Goal: Contribute content: Contribute content

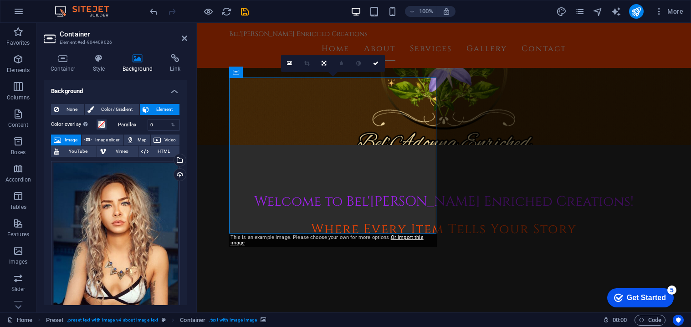
scroll to position [4, 0]
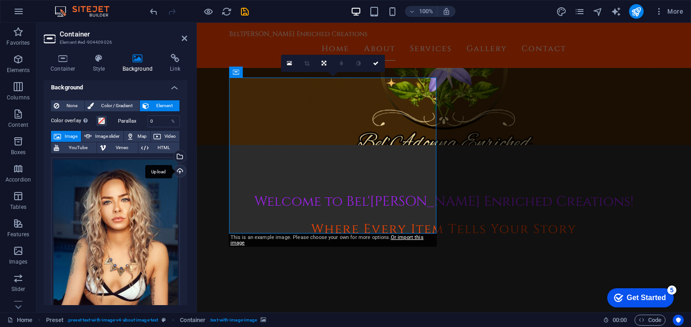
click at [182, 172] on div "Upload" at bounding box center [179, 172] width 14 height 14
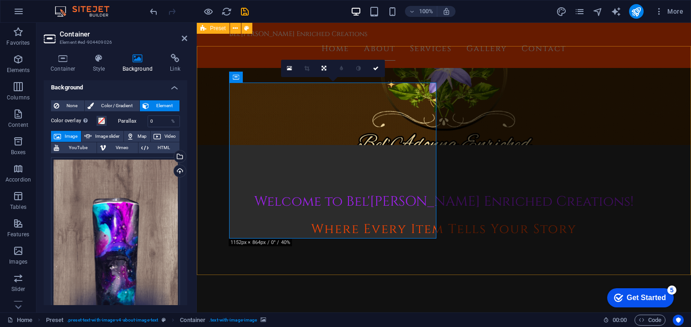
scroll to position [162, 0]
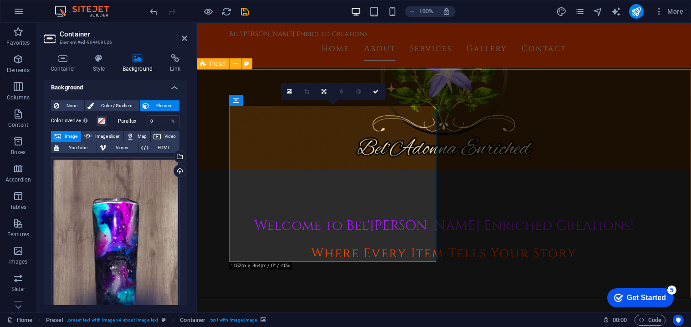
scroll to position [137, 0]
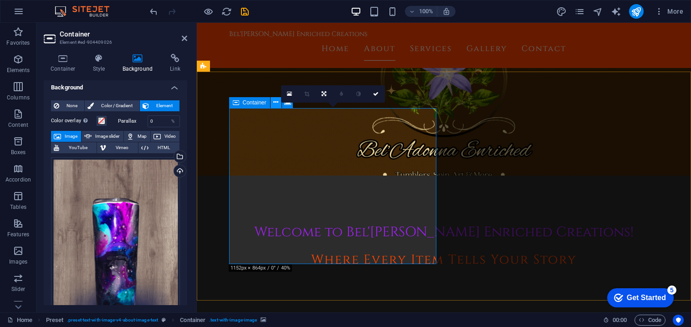
click at [273, 101] on icon at bounding box center [275, 102] width 5 height 10
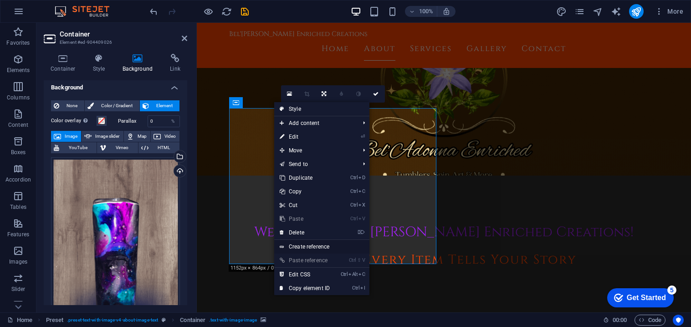
click at [286, 243] on link "Create reference" at bounding box center [321, 247] width 95 height 14
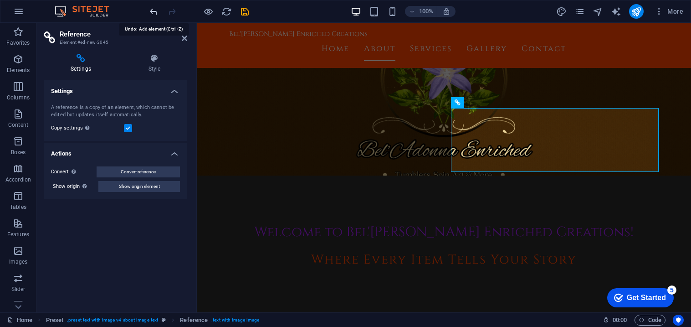
click at [154, 11] on icon "undo" at bounding box center [153, 11] width 10 height 10
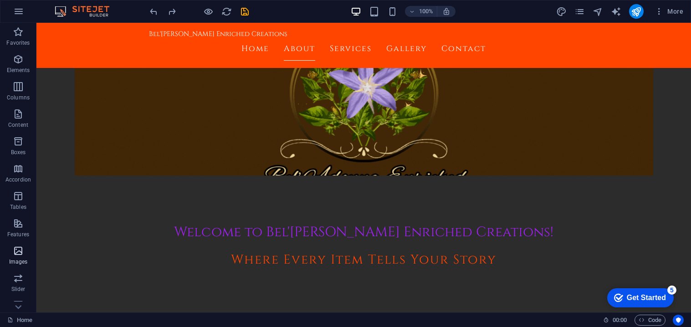
click at [26, 258] on p "Images" at bounding box center [18, 261] width 19 height 7
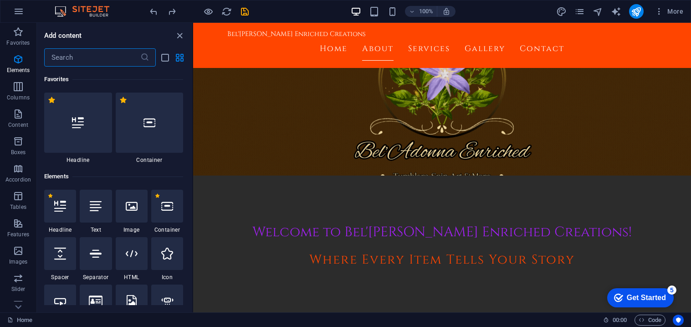
scroll to position [4618, 0]
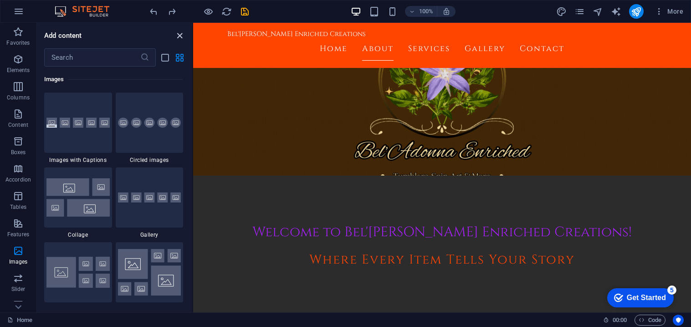
drag, startPoint x: 180, startPoint y: 35, endPoint x: 143, endPoint y: 17, distance: 40.5
click at [180, 35] on icon "close panel" at bounding box center [179, 36] width 10 height 10
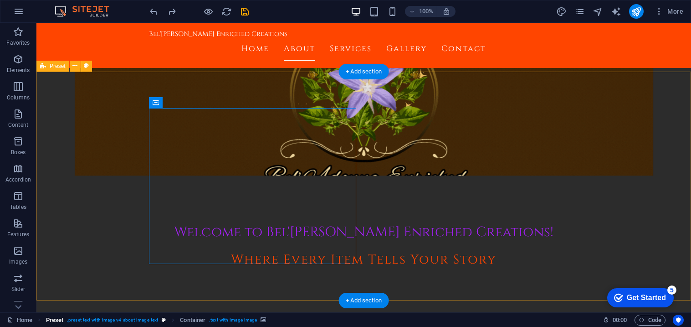
click at [79, 320] on span ". preset-text-with-image-v4-about-image-text" at bounding box center [112, 319] width 91 height 11
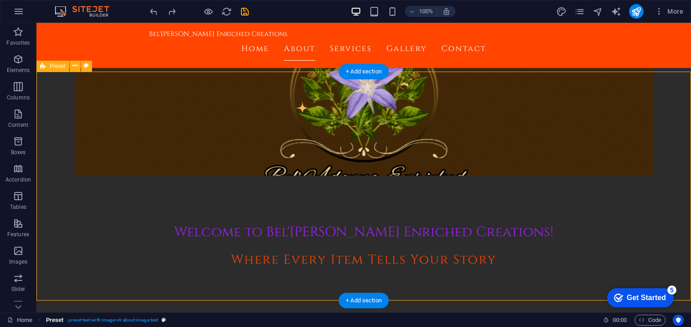
click at [138, 321] on span ". preset-text-with-image-v4-about-image-text" at bounding box center [112, 319] width 91 height 11
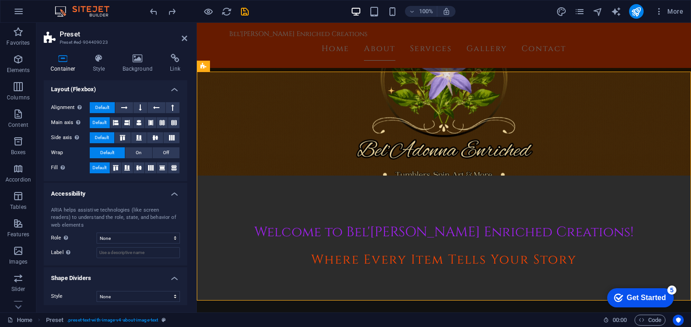
scroll to position [128, 0]
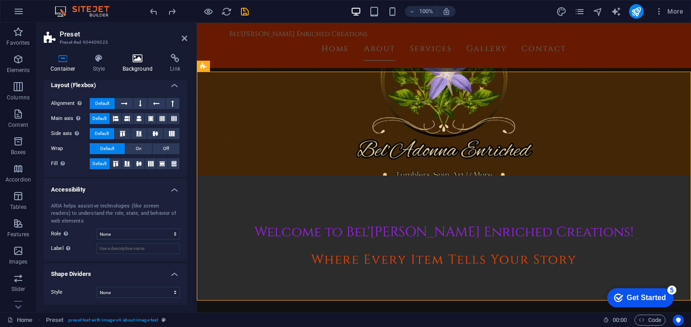
click at [136, 60] on icon at bounding box center [138, 58] width 44 height 9
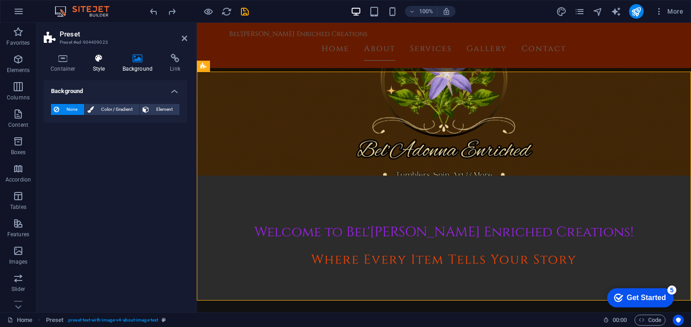
click at [99, 64] on h4 "Style" at bounding box center [101, 63] width 30 height 19
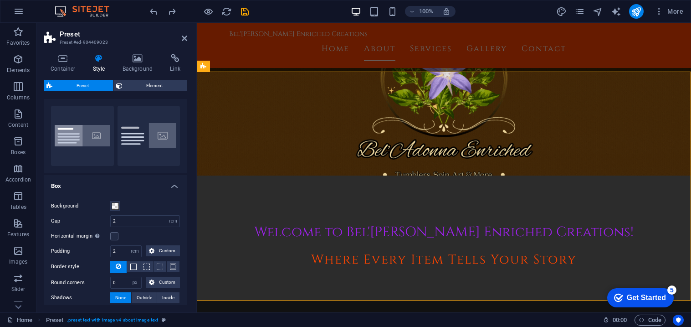
scroll to position [0, 0]
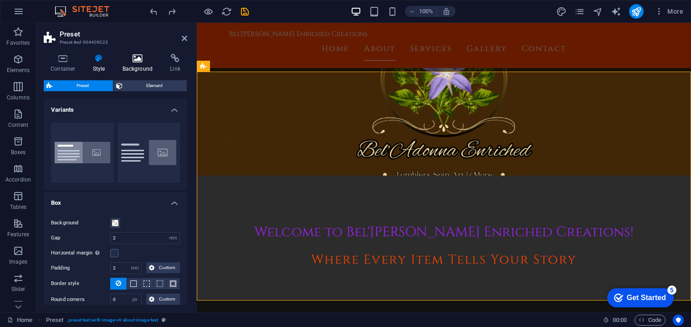
click at [143, 65] on h4 "Background" at bounding box center [140, 63] width 48 height 19
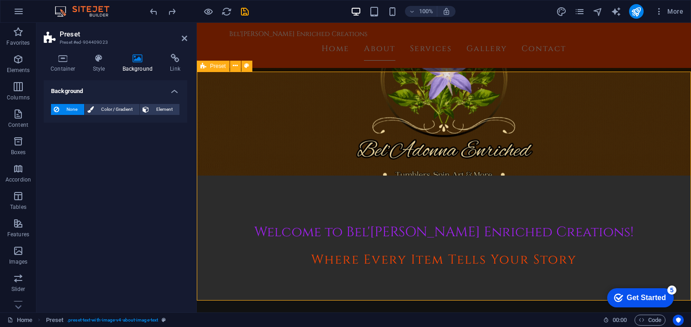
click at [216, 68] on span "Preset" at bounding box center [218, 65] width 16 height 5
click at [233, 63] on icon at bounding box center [235, 66] width 5 height 10
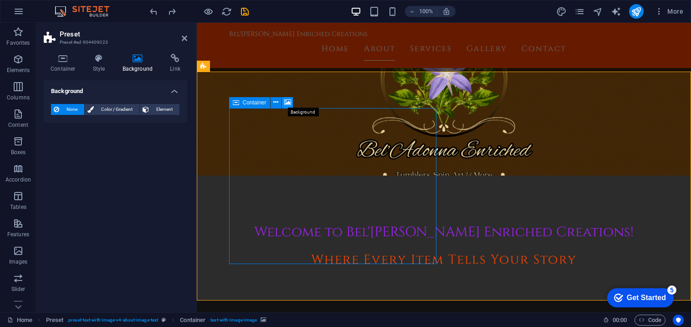
click at [284, 103] on icon at bounding box center [287, 102] width 7 height 10
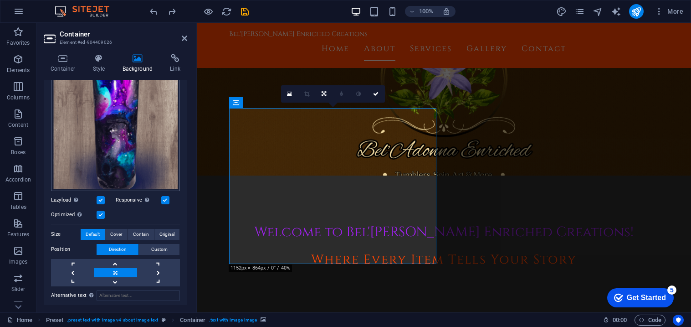
scroll to position [141, 0]
click at [133, 233] on span "Contain" at bounding box center [141, 233] width 16 height 11
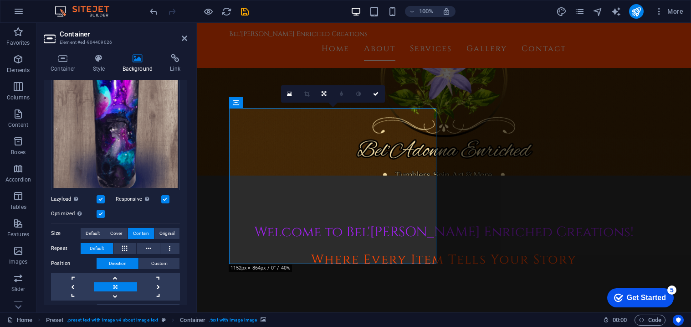
drag, startPoint x: 316, startPoint y: 179, endPoint x: 289, endPoint y: 176, distance: 26.6
click at [320, 93] on link at bounding box center [324, 93] width 17 height 17
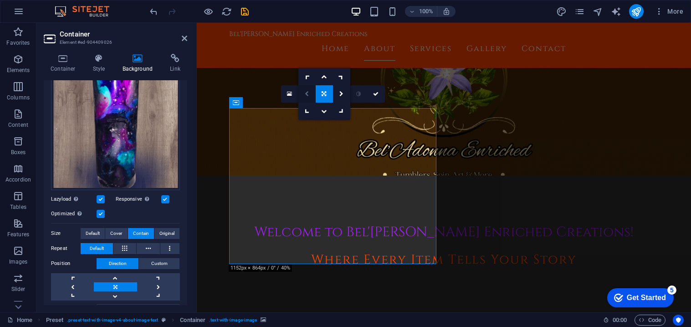
click at [307, 93] on icon at bounding box center [307, 93] width 4 height 5
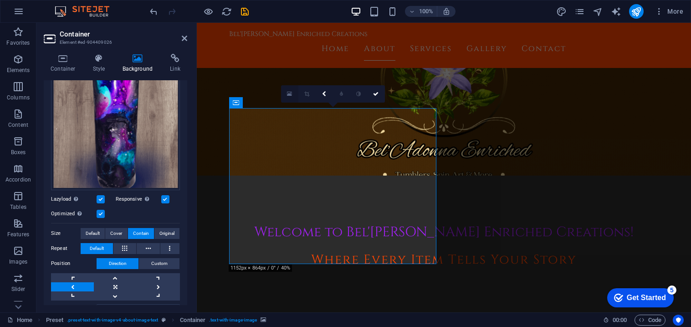
click at [289, 91] on icon at bounding box center [289, 94] width 5 height 6
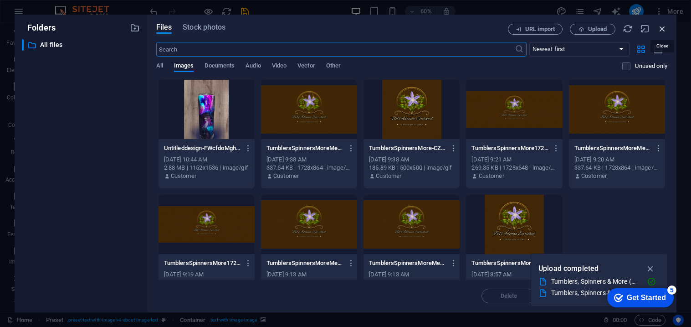
click at [665, 28] on icon "button" at bounding box center [662, 29] width 10 height 10
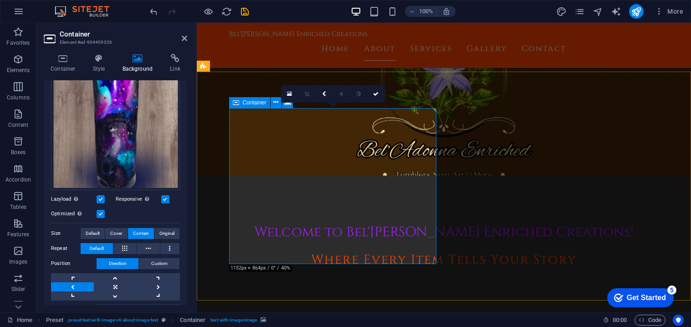
click at [240, 102] on div "Container" at bounding box center [249, 102] width 41 height 11
click at [274, 99] on icon at bounding box center [275, 102] width 5 height 10
click at [116, 230] on span "Cover" at bounding box center [116, 233] width 12 height 11
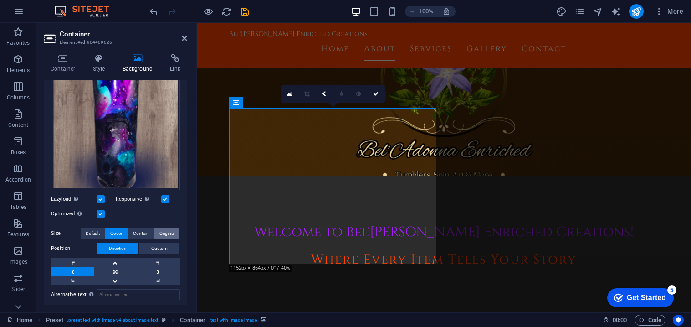
click at [159, 228] on span "Original" at bounding box center [166, 233] width 15 height 11
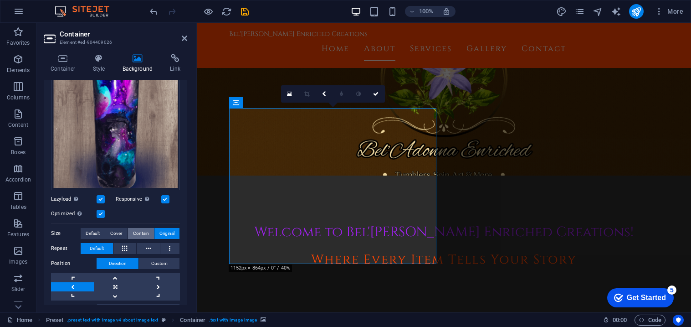
click at [143, 230] on span "Contain" at bounding box center [141, 233] width 16 height 11
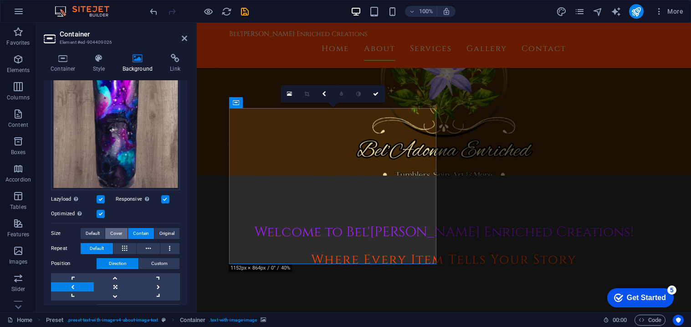
click at [117, 232] on span "Cover" at bounding box center [116, 233] width 12 height 11
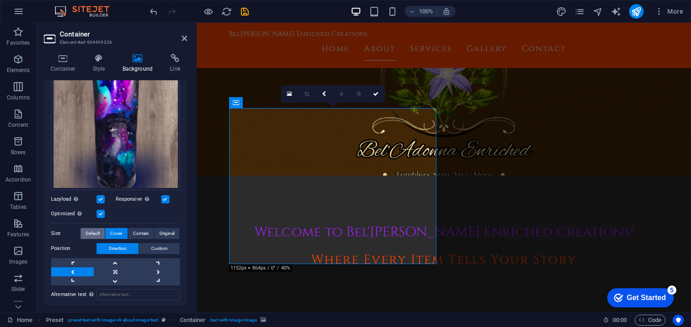
click at [90, 232] on span "Default" at bounding box center [93, 233] width 14 height 11
click at [111, 228] on span "Cover" at bounding box center [116, 233] width 12 height 11
click at [142, 230] on span "Contain" at bounding box center [141, 233] width 16 height 11
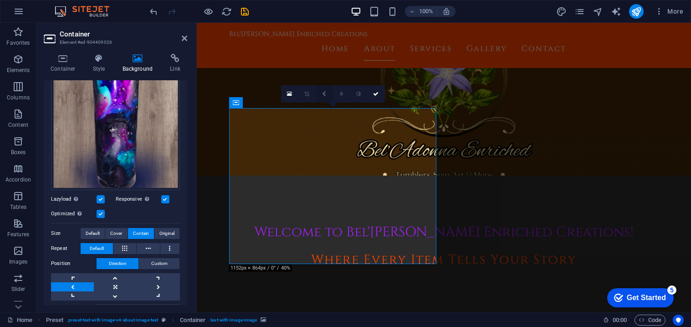
click at [324, 94] on icon at bounding box center [324, 93] width 4 height 5
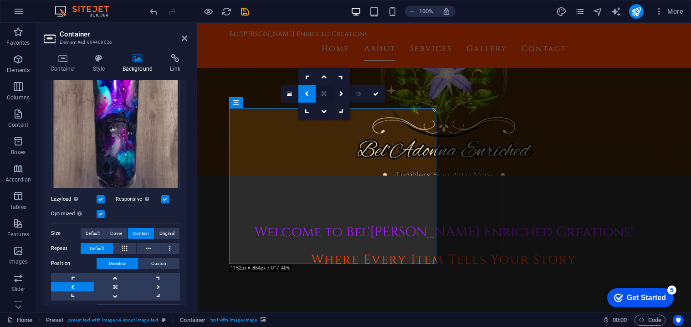
click at [319, 96] on link at bounding box center [324, 93] width 17 height 17
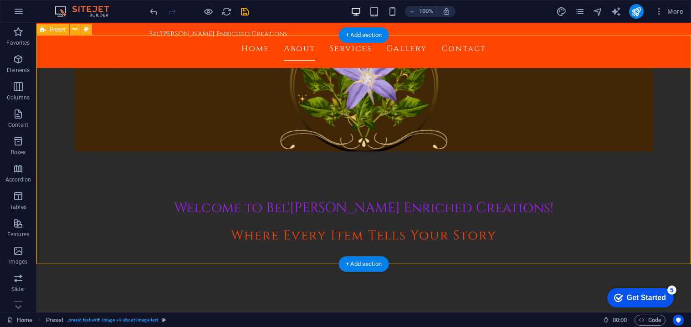
scroll to position [175, 0]
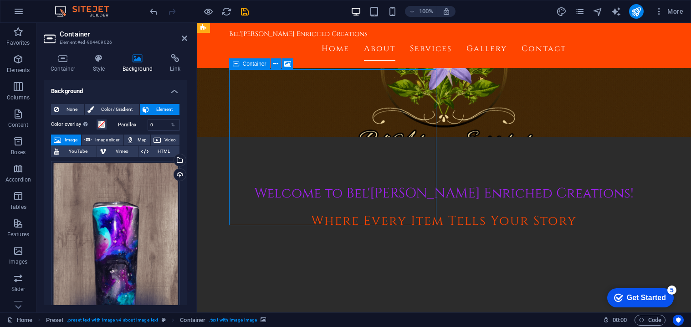
drag, startPoint x: 238, startPoint y: 133, endPoint x: 244, endPoint y: 123, distance: 11.9
click at [104, 127] on span at bounding box center [101, 124] width 7 height 7
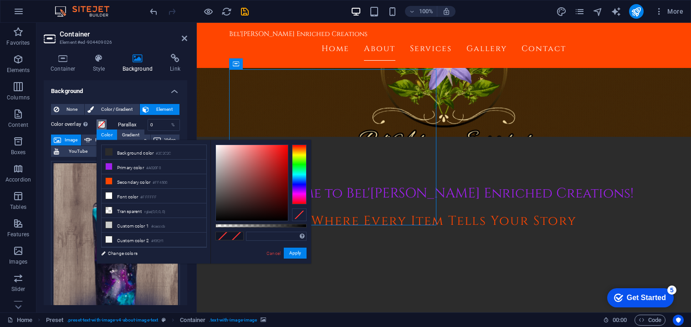
click at [104, 127] on span at bounding box center [101, 124] width 7 height 7
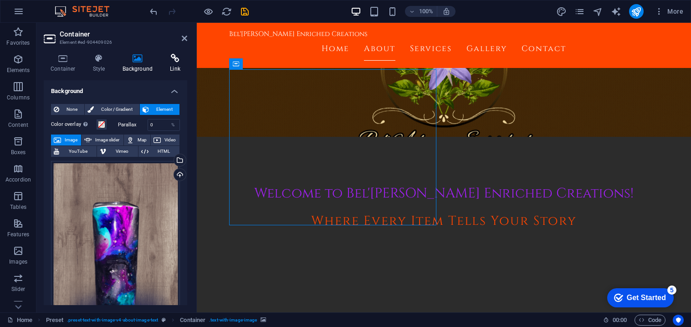
click at [171, 65] on h4 "Link" at bounding box center [175, 63] width 24 height 19
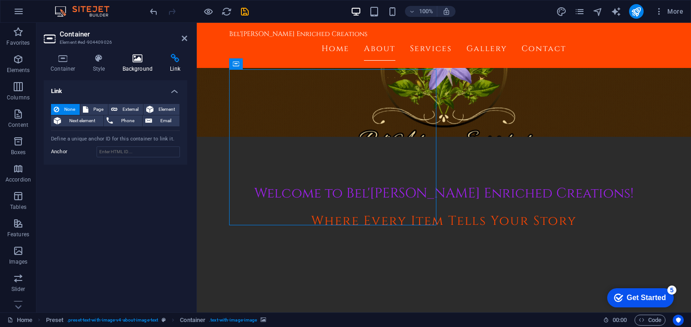
click at [135, 64] on h4 "Background" at bounding box center [140, 63] width 48 height 19
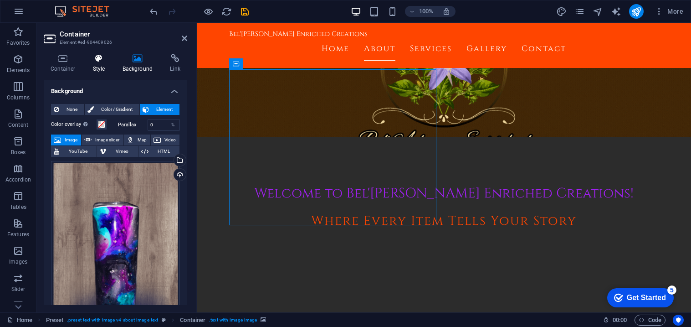
click at [99, 61] on icon at bounding box center [99, 58] width 26 height 9
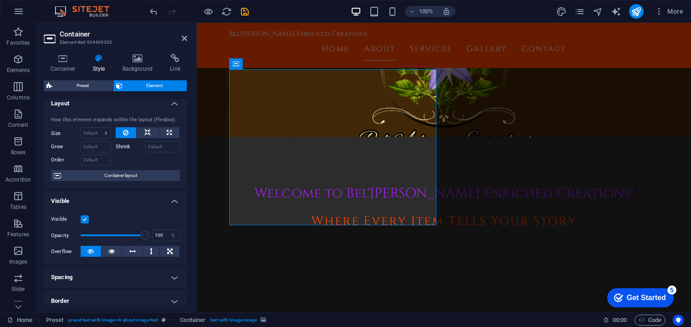
scroll to position [0, 0]
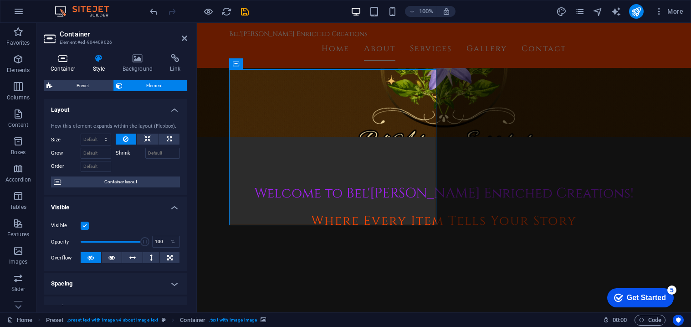
click at [63, 63] on h4 "Container" at bounding box center [65, 63] width 42 height 19
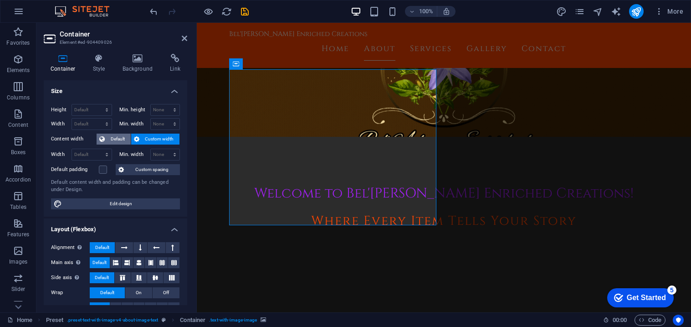
click at [112, 142] on span "Default" at bounding box center [117, 138] width 20 height 11
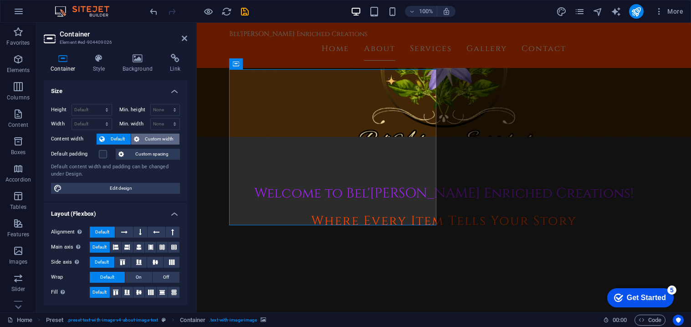
click at [137, 139] on icon at bounding box center [136, 138] width 5 height 11
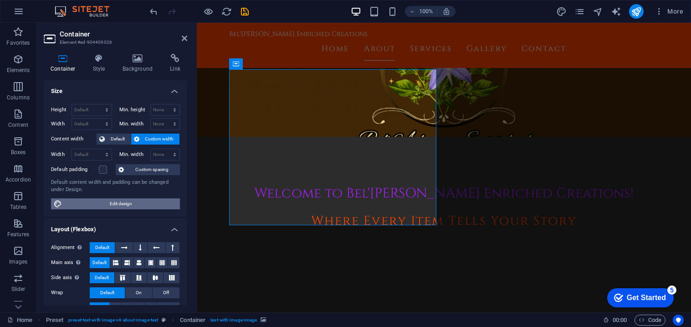
click at [107, 205] on span "Edit design" at bounding box center [121, 203] width 113 height 11
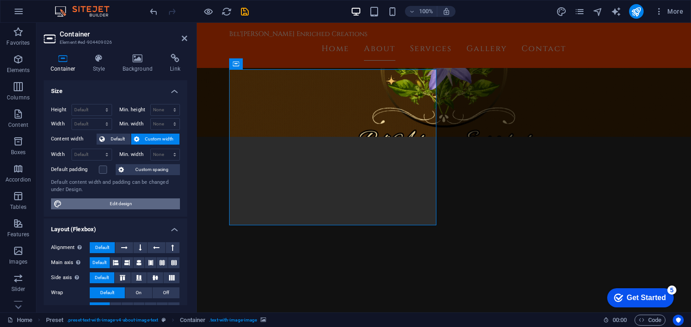
select select "rem"
select select "ease-in-out"
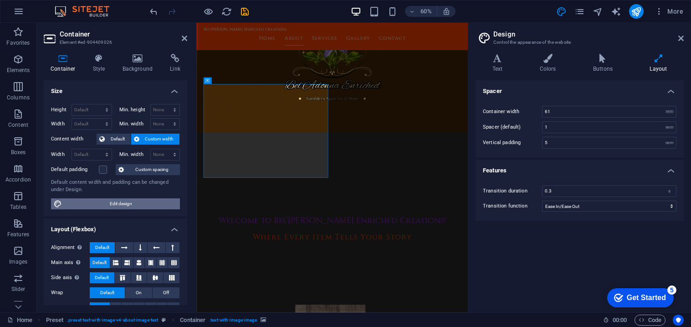
click at [107, 205] on span "Edit design" at bounding box center [121, 203] width 113 height 11
click at [680, 42] on link at bounding box center [680, 39] width 5 height 8
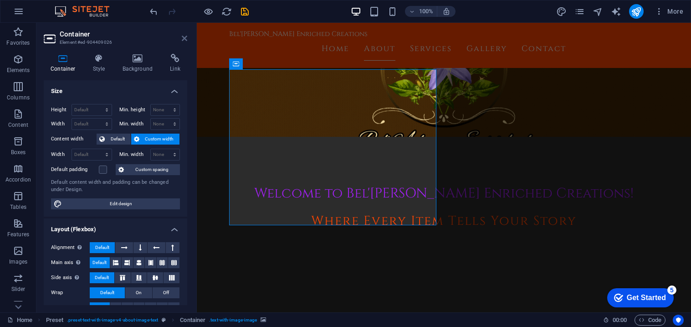
click at [182, 37] on icon at bounding box center [184, 38] width 5 height 7
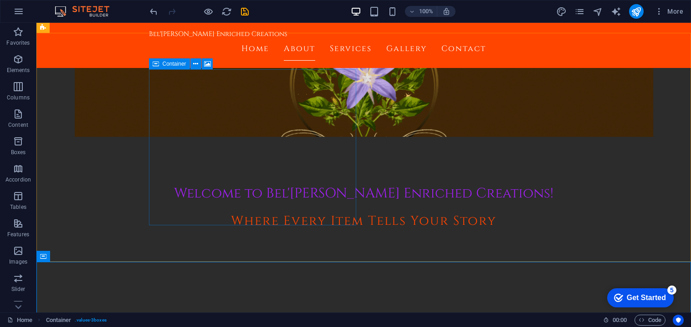
click at [168, 64] on span "Container" at bounding box center [175, 63] width 24 height 5
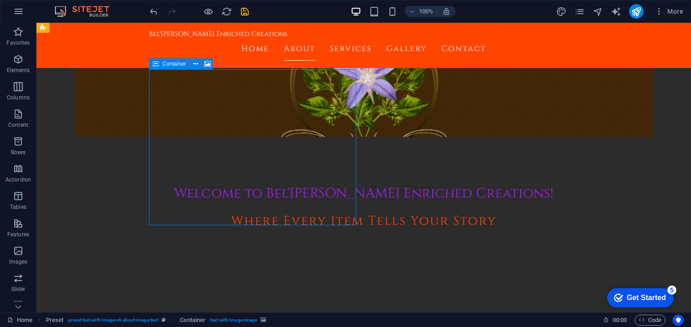
click at [168, 64] on span "Container" at bounding box center [175, 63] width 24 height 5
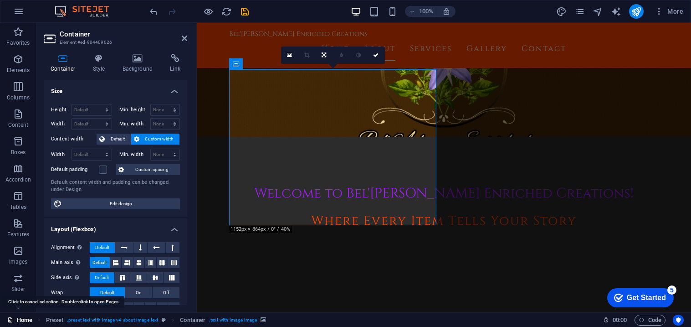
click at [17, 322] on link "Home" at bounding box center [19, 319] width 25 height 11
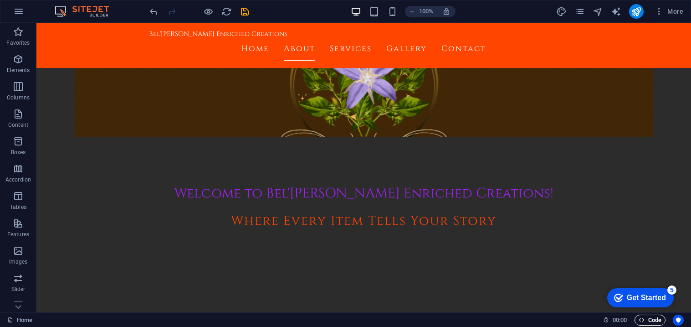
click at [644, 322] on span "Code" at bounding box center [650, 319] width 23 height 11
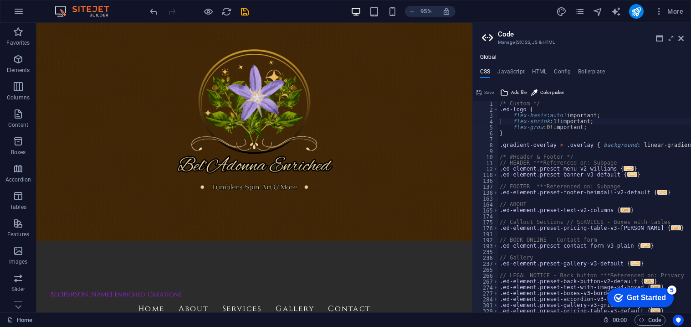
click at [529, 29] on header "Code Manage (S)CSS, JS & HTML" at bounding box center [583, 35] width 202 height 24
click at [519, 104] on div "/* Custom */ .ed-logo { flex-basis : auto !important; flex-shrink : 1 !importan…" at bounding box center [702, 213] width 408 height 224
type textarea "}"
type textarea ".gradient-overlay > .overlay { background: linear-gradient(90deg, #{$color-back…"
type textarea ".ed-element.preset-banner-v3-default {"
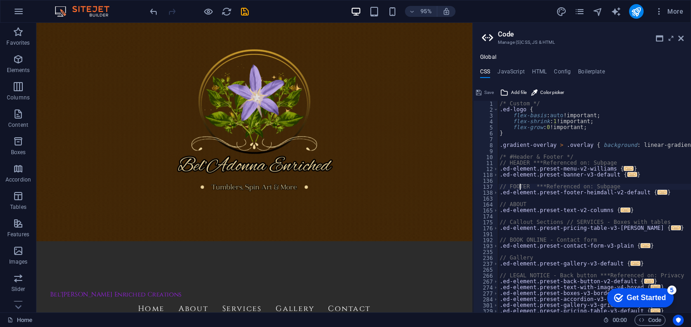
type textarea ".ed-element.preset-footer-heimdall-v2-default {"
type textarea ".ed-element.preset-text-v2-columns {"
type textarea ".ed-element.preset-pricing-table-v3-[PERSON_NAME] {"
type textarea ".ed-element.preset-contact-form-v3-plain {"
type textarea ".ed-element.preset-gallery-v3-default {"
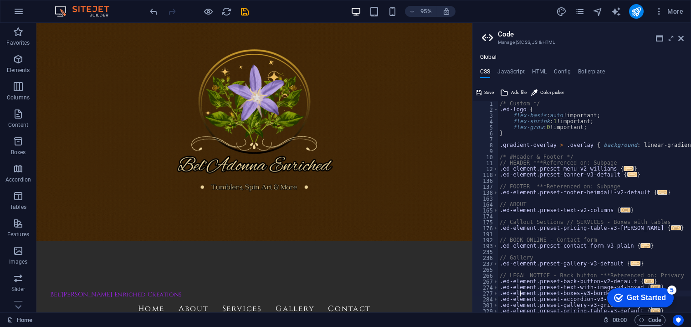
type textarea ".ed-element.preset-accordion-v3-border {"
click at [581, 199] on div "/* Custom */ .ed-logo { flex-basis : auto !important; flex-shrink : 1 !importan…" at bounding box center [702, 213] width 408 height 224
click at [574, 193] on div "/* Custom */ .ed-logo { flex-basis : auto !important; flex-shrink : 1 !importan…" at bounding box center [702, 213] width 408 height 224
type textarea ".ed-element.preset-footer-heimdall-v2-default {"
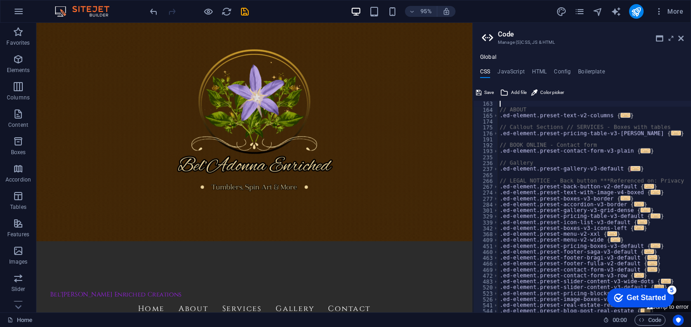
scroll to position [94, 0]
type textarea ".ed-element.preset-text-v2-columns {"
type textarea ".ed-element.preset-pricing-table-v3-[PERSON_NAME] {"
type textarea ".ed-element.preset-contact-form-v3-plain {"
type textarea ".ed-element.preset-gallery-v3-default {"
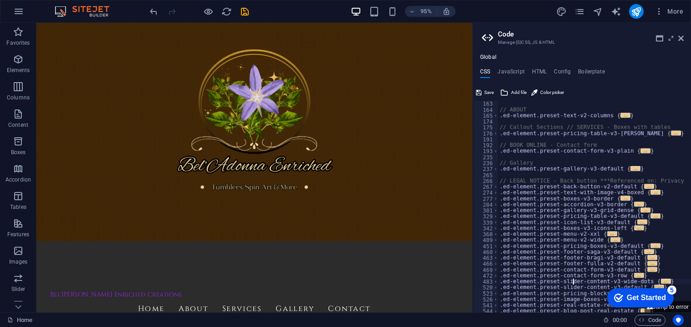
type textarea ".ed-element.preset-blog-post-real-estate {"
type textarea ".ed-element.preset-blog-blog {"
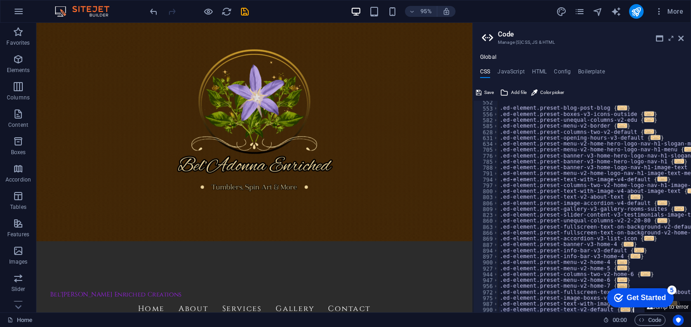
scroll to position [321, 0]
type textarea ".ed-element.preset-text-with-image-v4-services-5 {"
click at [506, 72] on h4 "JavaScript" at bounding box center [510, 73] width 27 height 10
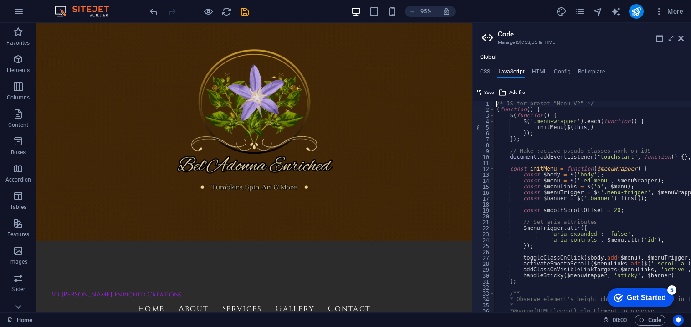
type textarea "const $menuLinks = $('a', $menu);"
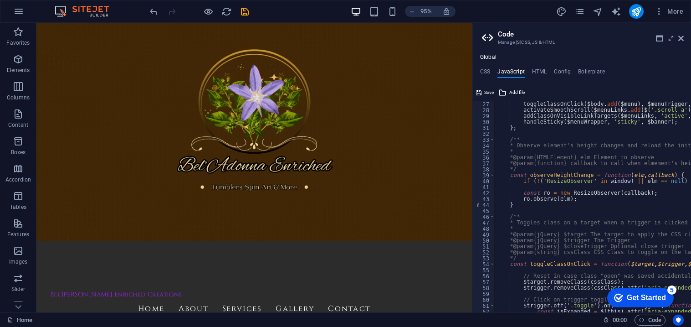
scroll to position [0, 0]
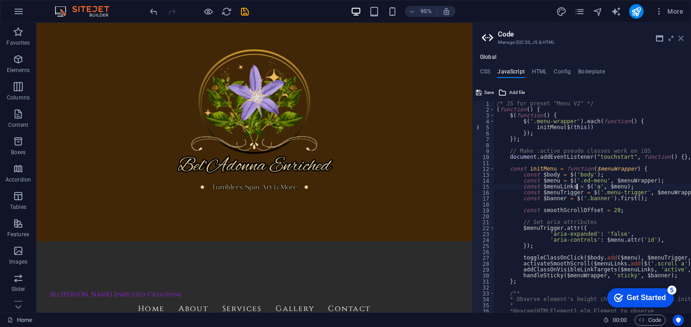
drag, startPoint x: 683, startPoint y: 38, endPoint x: 573, endPoint y: 44, distance: 110.4
click at [683, 38] on icon at bounding box center [680, 38] width 5 height 7
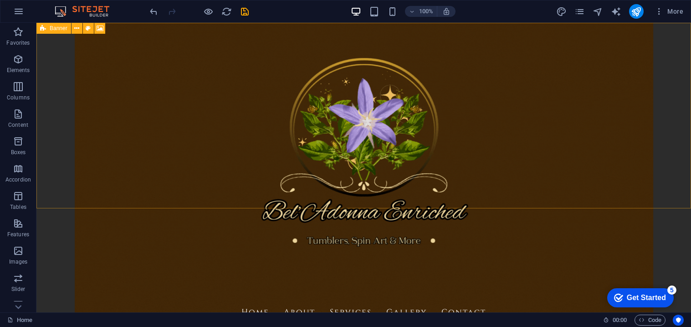
click at [49, 28] on div "Banner" at bounding box center [53, 28] width 35 height 11
select select "vh"
select select "header"
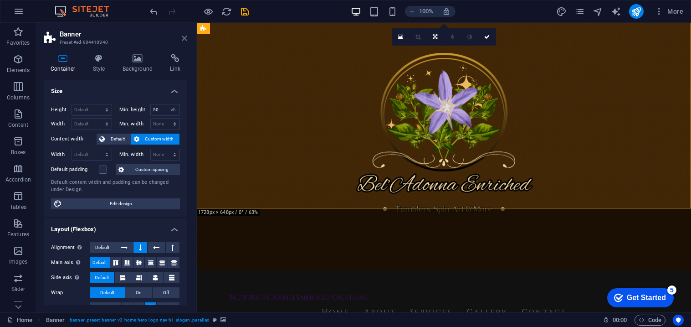
click at [182, 41] on icon at bounding box center [184, 38] width 5 height 7
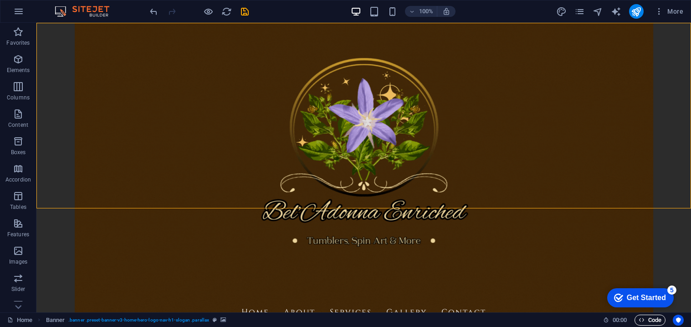
click at [654, 320] on span "Code" at bounding box center [650, 319] width 23 height 11
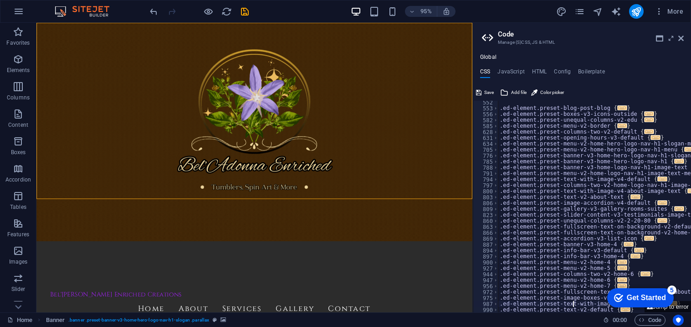
click at [523, 121] on div ".ed-element.preset-blog-post-blog { ... } .ed-element.preset-boxes-v3-icons-out…" at bounding box center [702, 211] width 408 height 224
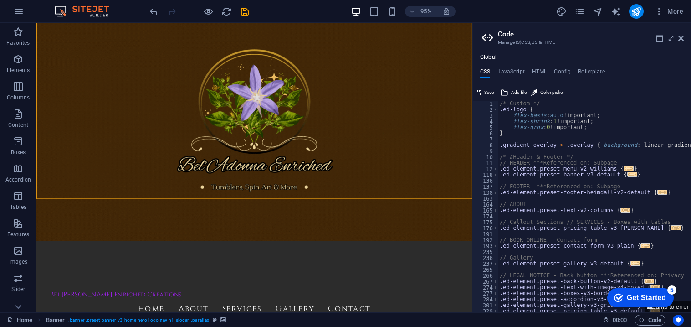
click at [537, 115] on div "/* Custom */ .ed-logo { flex-basis : auto !important; flex-shrink : 1 !importan…" at bounding box center [702, 213] width 408 height 224
click at [529, 110] on div "/* Custom */ .ed-logo { flex-basis : auto !important; flex-shrink : 1 !importan…" at bounding box center [702, 213] width 408 height 224
click at [526, 107] on div "/* Custom */ .ed-logo { flex-basis : auto !important; flex-shrink : 1 !importan…" at bounding box center [702, 213] width 408 height 224
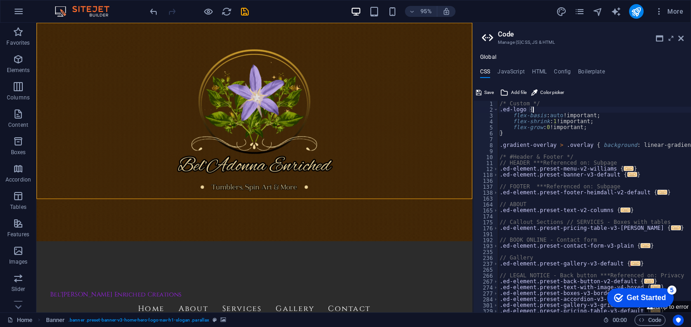
click at [542, 111] on div "/* Custom */ .ed-logo { flex-basis : auto !important; flex-shrink : 1 !importan…" at bounding box center [702, 213] width 408 height 224
click at [555, 190] on div "/* Custom */ .ed-logo { flex-basis : auto !important; flex-shrink : 1 !importan…" at bounding box center [702, 213] width 408 height 224
type textarea ".ed-element.preset-footer-heimdall-v2-default {"
click at [552, 178] on div "/* Custom */ .ed-logo { flex-basis : auto !important; flex-shrink : 1 !importan…" at bounding box center [702, 213] width 408 height 224
click at [546, 158] on div "/* Custom */ .ed-logo { flex-basis : auto !important; flex-shrink : 1 !importan…" at bounding box center [702, 213] width 408 height 224
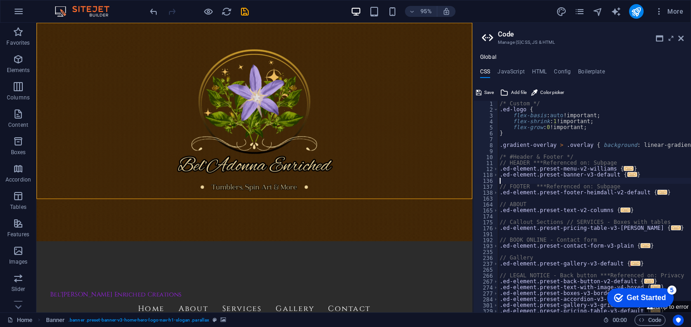
type textarea "/* #Header & Footer */"
click at [522, 72] on h4 "JavaScript" at bounding box center [510, 73] width 27 height 10
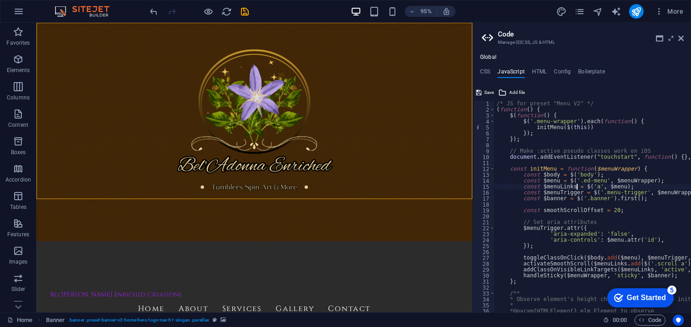
type textarea "initMenu($(this))"
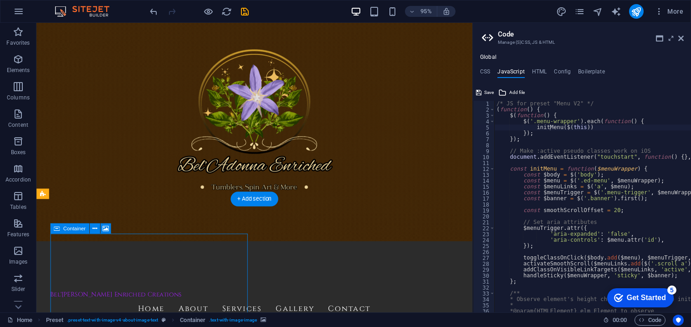
drag, startPoint x: 194, startPoint y: 279, endPoint x: 689, endPoint y: 344, distance: 499.4
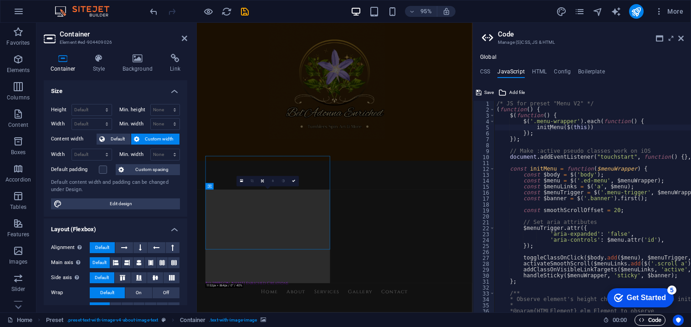
click at [656, 317] on span "Code" at bounding box center [650, 319] width 23 height 11
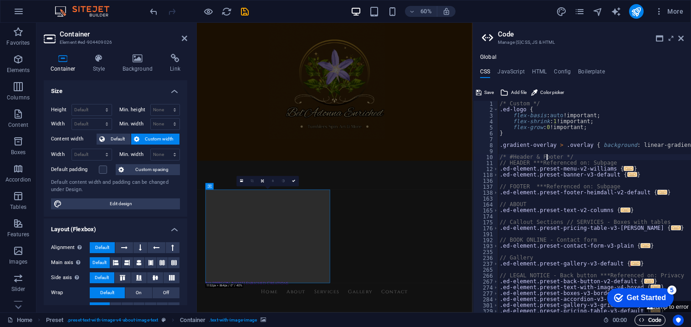
click at [656, 317] on span "Code" at bounding box center [650, 319] width 23 height 11
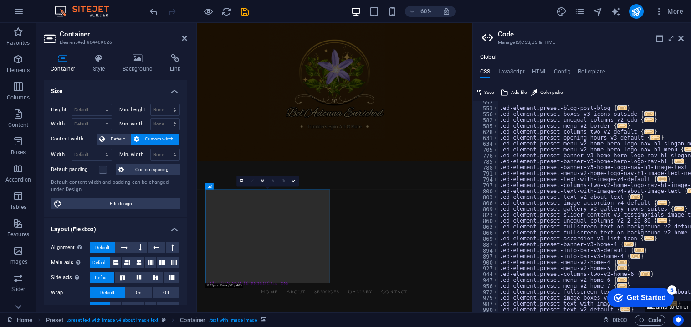
scroll to position [321, 0]
click at [530, 212] on div ".ed-element.preset-blog-post-blog { ... } .ed-element.preset-boxes-v3-icons-out…" at bounding box center [702, 211] width 408 height 224
type textarea ".ed-element.preset-slider-content-v3-testimonials-image-text {"
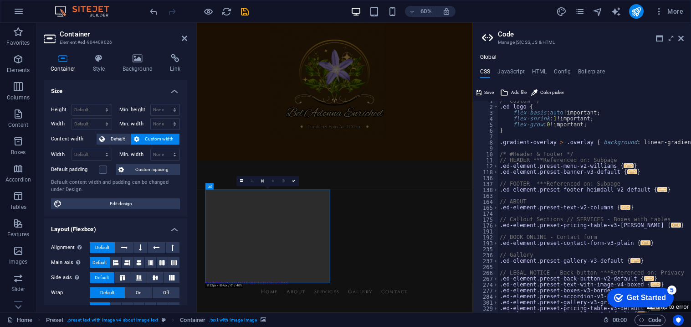
scroll to position [2, 0]
click at [528, 198] on div "/* Custom */ .ed-logo { flex-basis : auto !important; flex-shrink : 1 !importan…" at bounding box center [702, 210] width 408 height 224
click at [530, 191] on div "/* Custom */ .ed-logo { flex-basis : auto !important; flex-shrink : 1 !importan…" at bounding box center [702, 210] width 408 height 224
type textarea ".ed-element.preset-footer-heimdall-v2-default {"
click at [513, 72] on h4 "JavaScript" at bounding box center [510, 73] width 27 height 10
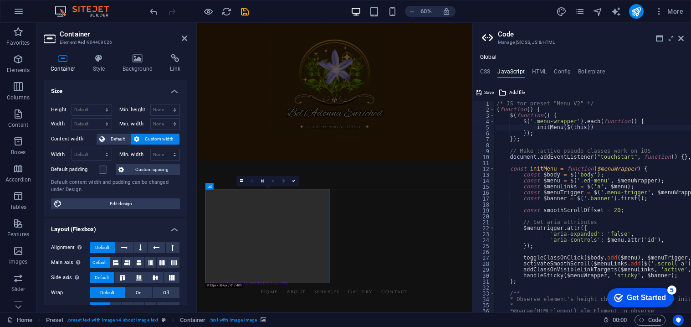
click at [685, 40] on aside "Code Manage (S)CSS, JS & HTML Global CSS JavaScript HTML Config Boilerplate .ed…" at bounding box center [581, 167] width 219 height 289
click at [684, 39] on aside "Code Manage (S)CSS, JS & HTML Global CSS JavaScript HTML Config Boilerplate .ed…" at bounding box center [581, 167] width 219 height 289
click at [682, 39] on icon at bounding box center [680, 38] width 5 height 7
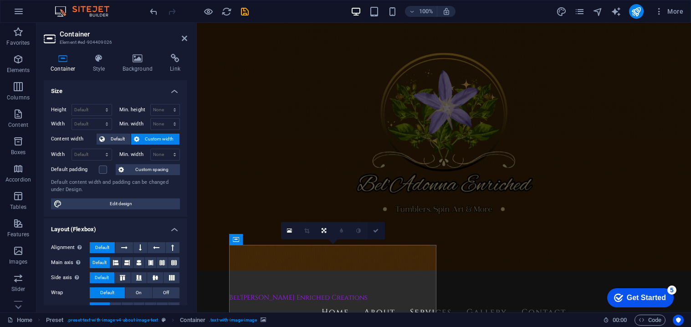
click at [377, 231] on icon at bounding box center [375, 230] width 5 height 5
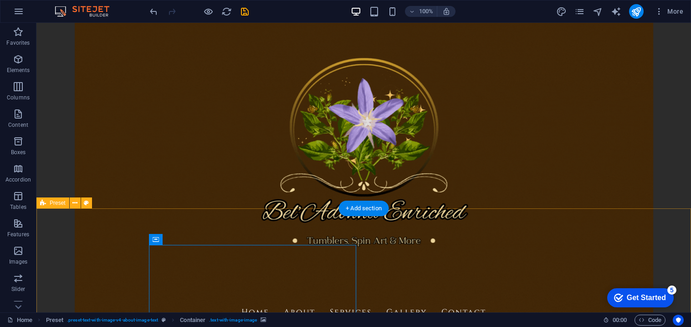
drag, startPoint x: 111, startPoint y: 262, endPoint x: 125, endPoint y: 250, distance: 18.7
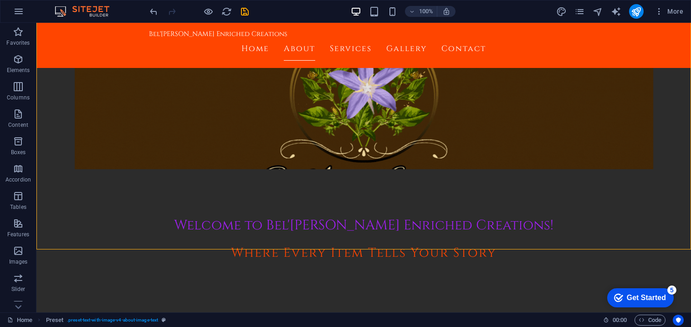
scroll to position [120, 0]
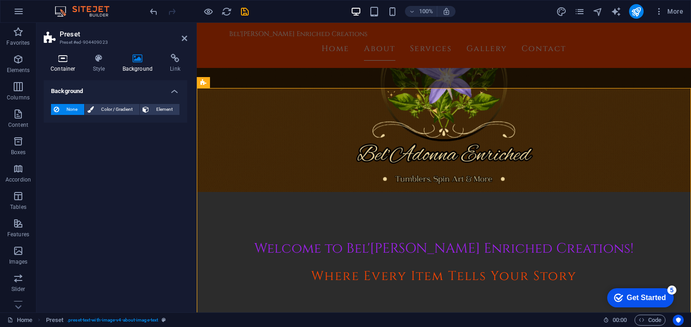
click at [69, 57] on icon at bounding box center [63, 58] width 39 height 9
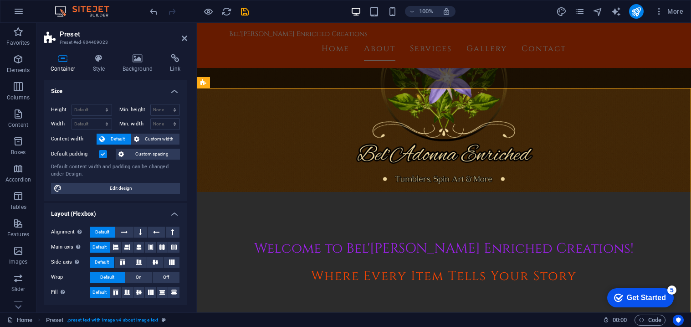
click at [103, 154] on label at bounding box center [103, 154] width 8 height 8
click at [0, 0] on input "Default padding" at bounding box center [0, 0] width 0 height 0
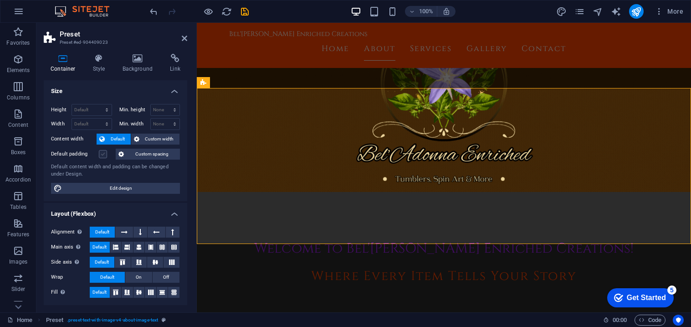
click at [103, 154] on label at bounding box center [103, 154] width 8 height 8
click at [0, 0] on input "Default padding" at bounding box center [0, 0] width 0 height 0
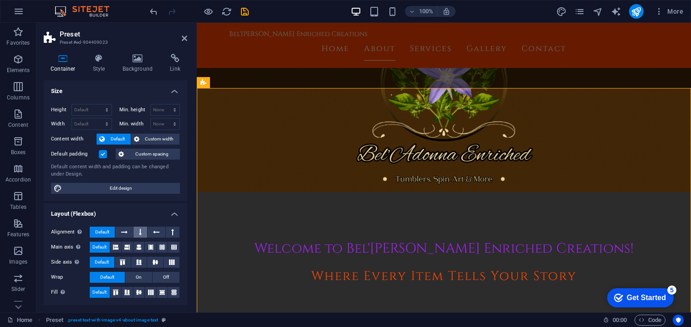
click at [143, 231] on button at bounding box center [140, 231] width 14 height 11
click at [105, 232] on span "Default" at bounding box center [102, 231] width 14 height 11
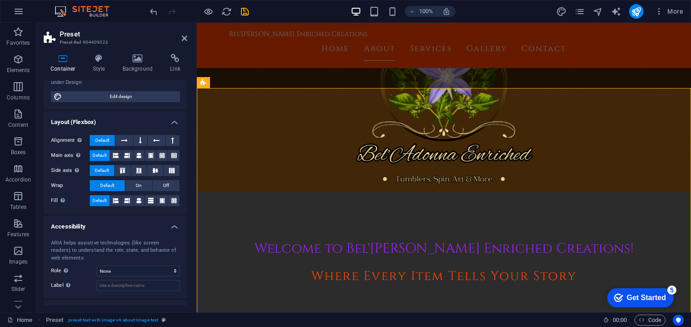
scroll to position [128, 0]
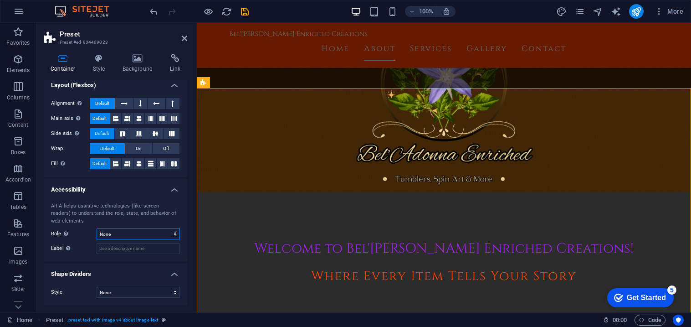
click at [138, 234] on select "None Alert Article Banner Comment Complementary Dialog Footer Header Marquee Pr…" at bounding box center [138, 233] width 83 height 11
click at [123, 234] on select "None Alert Article Banner Comment Complementary Dialog Footer Header Marquee Pr…" at bounding box center [138, 233] width 83 height 11
click at [121, 289] on select "None Triangle Square Diagonal Polygon 1 Polygon 2 Zigzag Multiple Zigzags Waves…" at bounding box center [138, 291] width 83 height 11
click at [97, 286] on select "None Triangle Square Diagonal Polygon 1 Polygon 2 Zigzag Multiple Zigzags Waves…" at bounding box center [138, 291] width 83 height 11
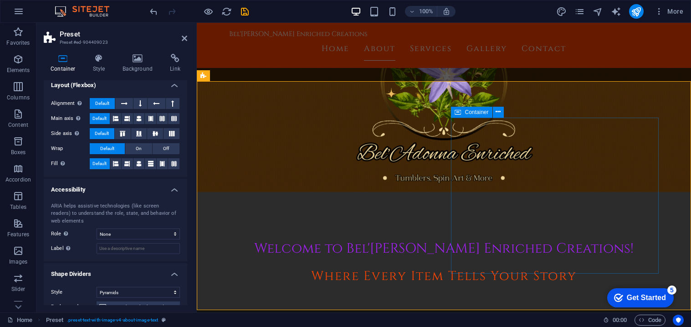
scroll to position [130, 0]
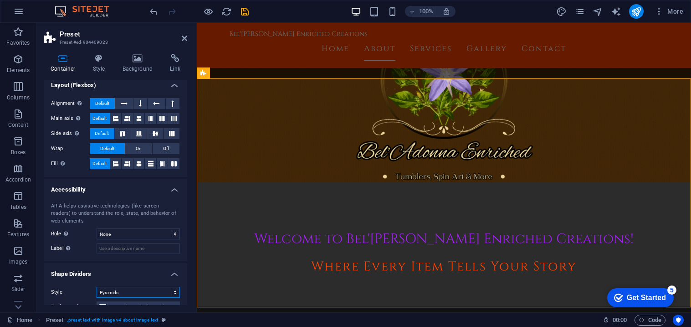
click at [158, 291] on select "None Triangle Square Diagonal Polygon 1 Polygon 2 Zigzag Multiple Zigzags Waves…" at bounding box center [138, 291] width 83 height 11
click at [97, 286] on select "None Triangle Square Diagonal Polygon 1 Polygon 2 Zigzag Multiple Zigzags Waves…" at bounding box center [138, 291] width 83 height 11
click at [114, 287] on select "None Triangle Square Diagonal Polygon 1 Polygon 2 Zigzag Multiple Zigzags Waves…" at bounding box center [138, 291] width 83 height 11
click at [97, 286] on select "None Triangle Square Diagonal Polygon 1 Polygon 2 Zigzag Multiple Zigzags Waves…" at bounding box center [138, 291] width 83 height 11
click at [130, 291] on select "None Triangle Square Diagonal Polygon 1 Polygon 2 Zigzag Multiple Zigzags Waves…" at bounding box center [138, 291] width 83 height 11
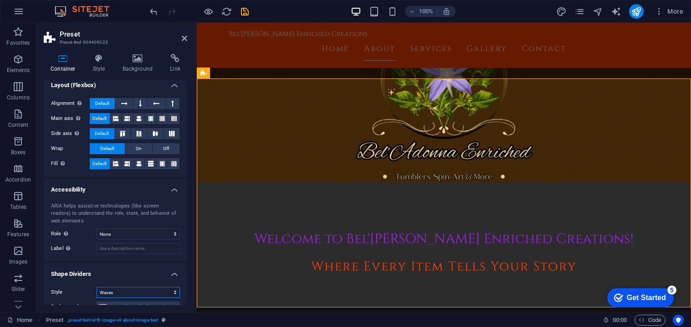
click at [97, 286] on select "None Triangle Square Diagonal Polygon 1 Polygon 2 Zigzag Multiple Zigzags Waves…" at bounding box center [138, 291] width 83 height 11
click at [129, 290] on select "None Triangle Square Diagonal Polygon 1 Polygon 2 Zigzag Multiple Zigzags Waves…" at bounding box center [138, 291] width 83 height 11
select select "multiple-waves"
click at [97, 286] on select "None Triangle Square Diagonal Polygon 1 Polygon 2 Zigzag Multiple Zigzags Waves…" at bounding box center [138, 291] width 83 height 11
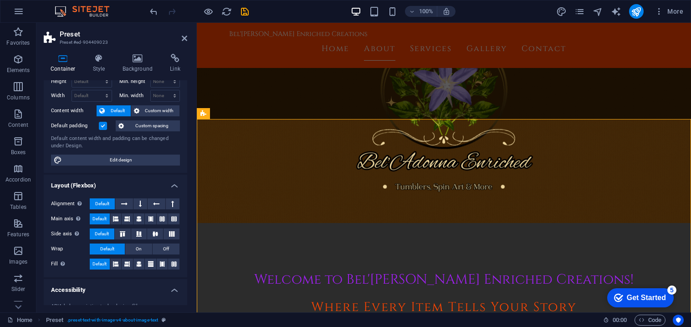
scroll to position [0, 0]
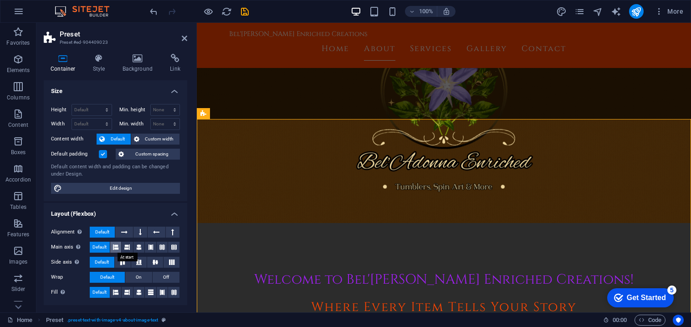
click at [116, 249] on icon at bounding box center [115, 246] width 5 height 11
click at [104, 247] on span "Default" at bounding box center [99, 246] width 14 height 11
click at [139, 281] on span "On" at bounding box center [139, 276] width 6 height 11
click at [118, 278] on button "Default" at bounding box center [107, 276] width 35 height 11
click at [118, 291] on icon at bounding box center [115, 291] width 5 height 11
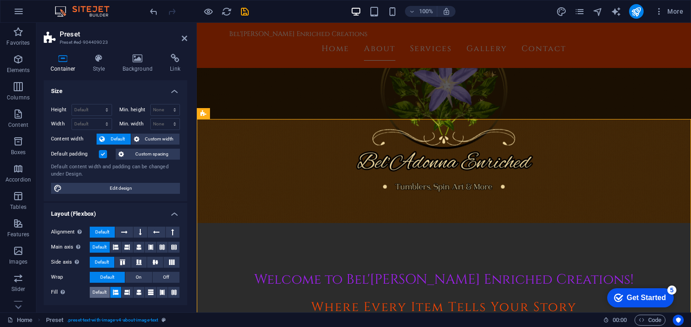
click at [105, 291] on span "Default" at bounding box center [99, 291] width 14 height 11
click at [93, 64] on h4 "Style" at bounding box center [101, 63] width 30 height 19
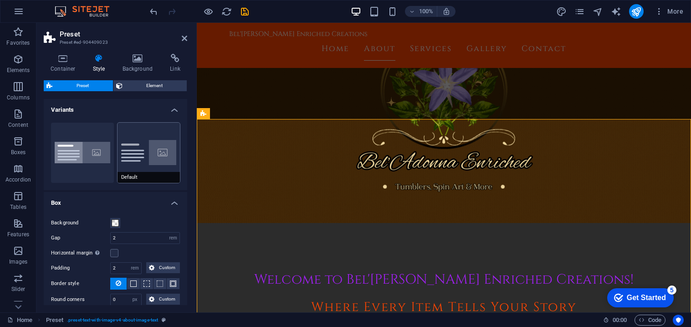
click at [133, 141] on button "Default" at bounding box center [149, 153] width 63 height 60
type input "0"
click at [77, 144] on button "Boxed" at bounding box center [82, 153] width 63 height 60
type input "0"
type input "2.5"
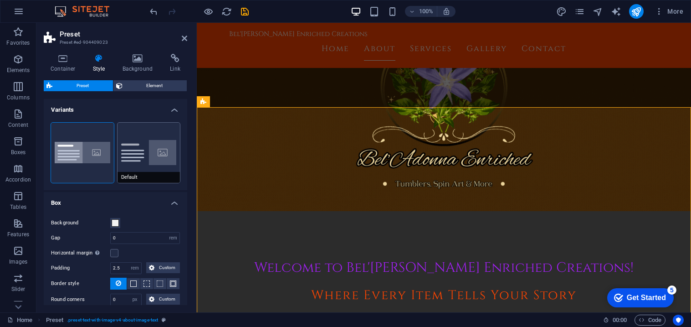
click at [118, 146] on button "Default" at bounding box center [149, 153] width 63 height 60
type input "2"
type input "0"
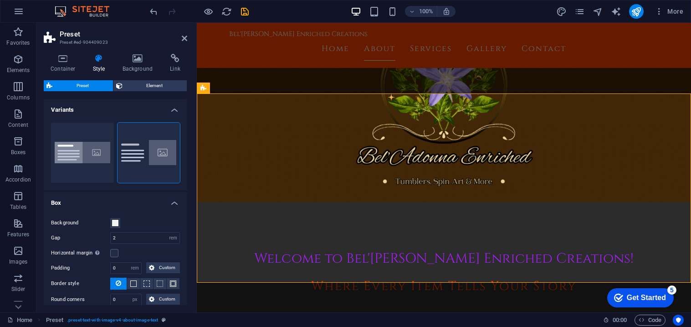
scroll to position [115, 0]
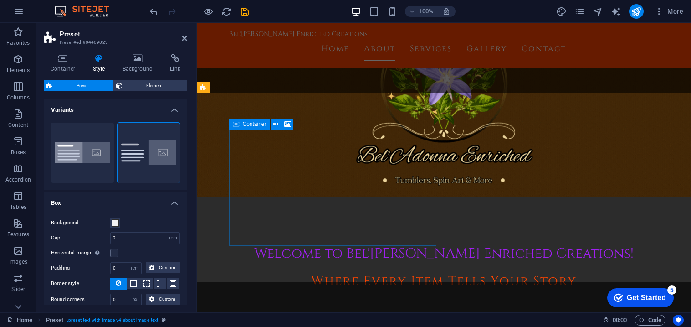
click at [265, 323] on link "Container . text-with-image-image" at bounding box center [223, 319] width 86 height 11
click at [248, 320] on span ". text-with-image-image" at bounding box center [233, 319] width 48 height 11
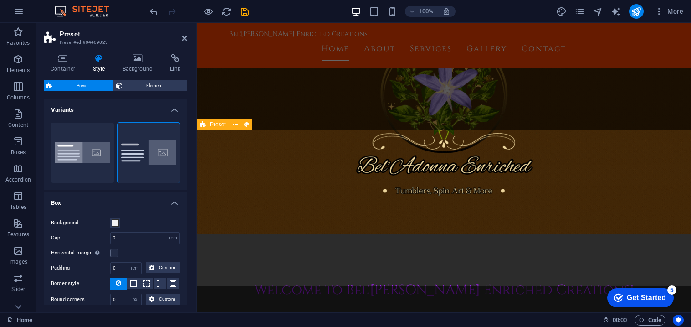
scroll to position [70, 0]
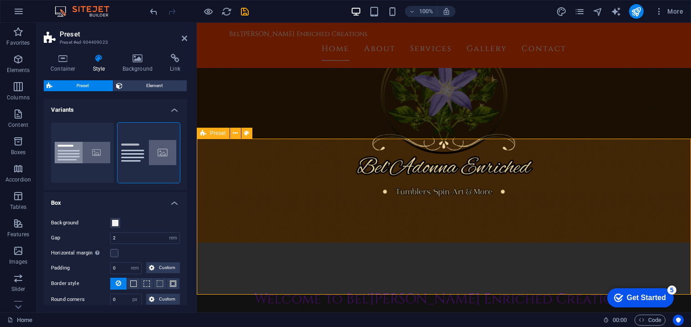
click at [236, 135] on icon at bounding box center [235, 133] width 5 height 10
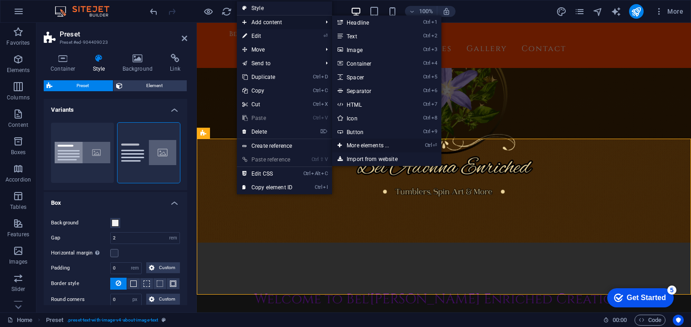
click at [394, 144] on link "Ctrl ⏎ More elements ..." at bounding box center [369, 145] width 75 height 14
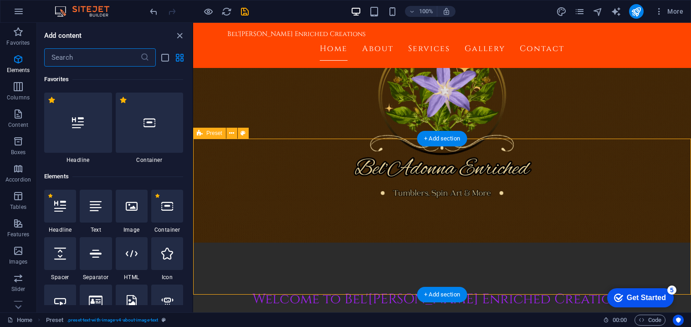
scroll to position [97, 0]
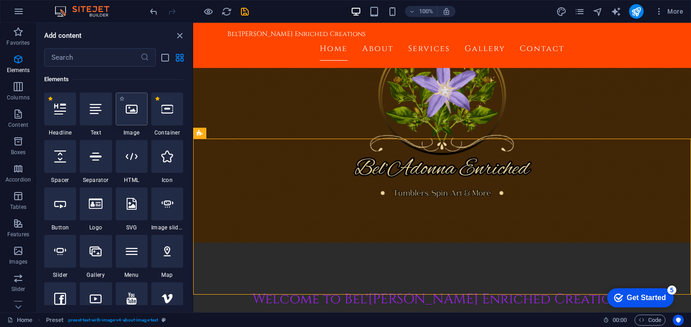
click at [138, 109] on div at bounding box center [132, 108] width 32 height 33
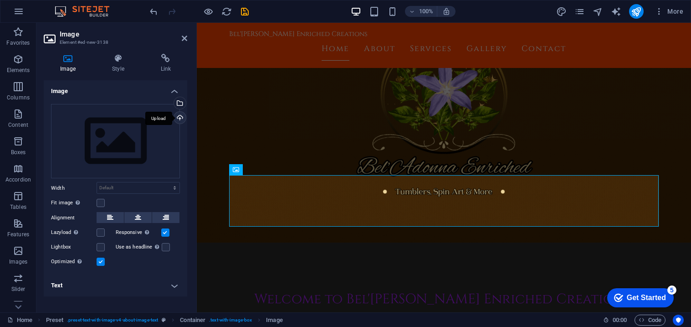
click at [180, 120] on div "Upload" at bounding box center [179, 119] width 14 height 14
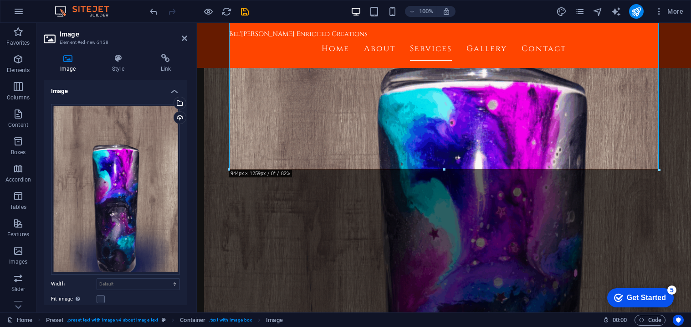
scroll to position [85, 0]
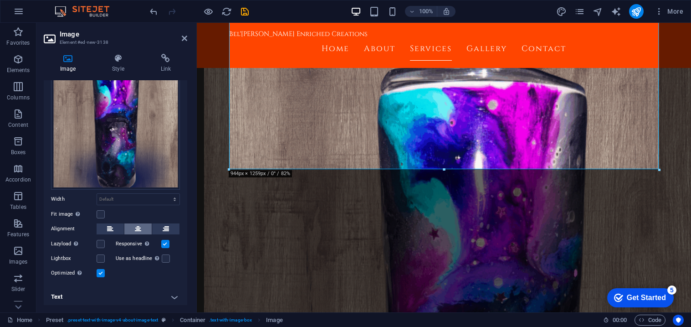
click at [140, 229] on icon at bounding box center [138, 228] width 6 height 11
drag, startPoint x: 426, startPoint y: 190, endPoint x: 332, endPoint y: 100, distance: 130.2
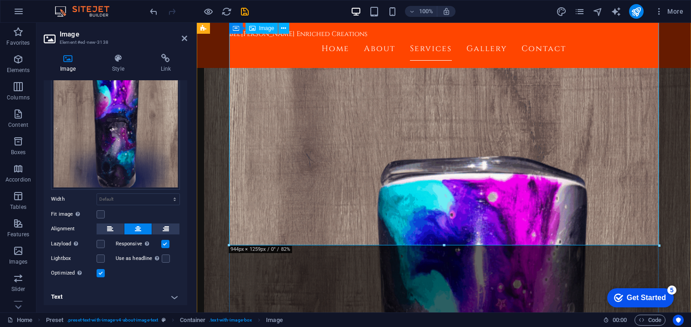
scroll to position [552, 0]
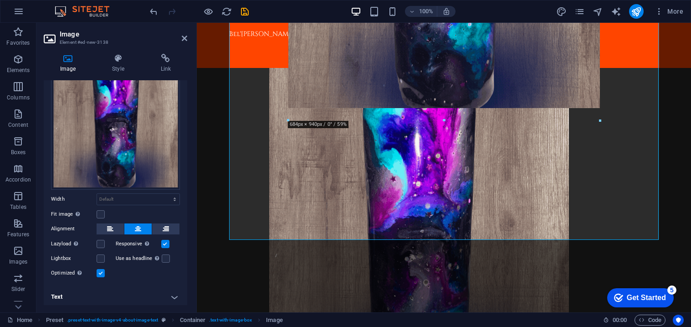
drag, startPoint x: 228, startPoint y: 283, endPoint x: 360, endPoint y: 122, distance: 208.4
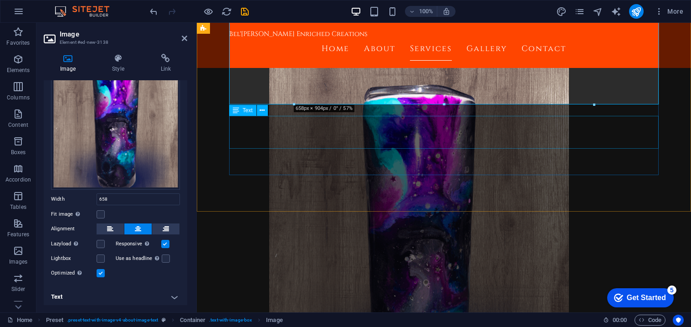
type input "658"
select select "px"
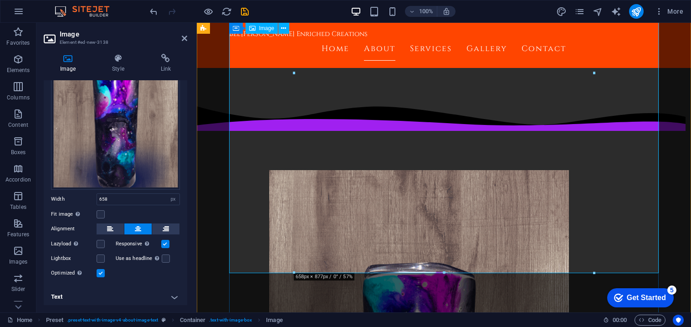
scroll to position [378, 0]
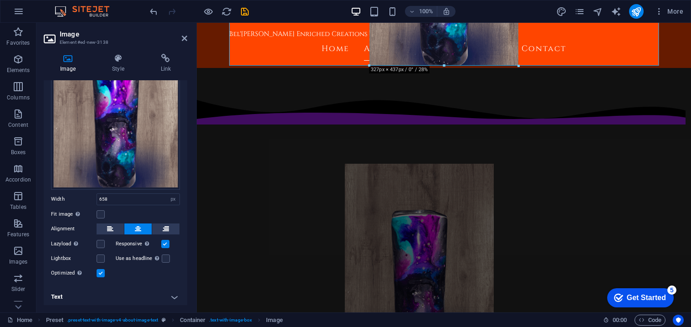
drag, startPoint x: 294, startPoint y: 265, endPoint x: 445, endPoint y: 33, distance: 277.2
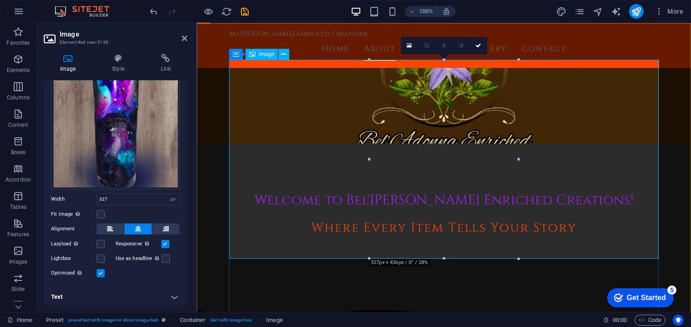
scroll to position [187, 0]
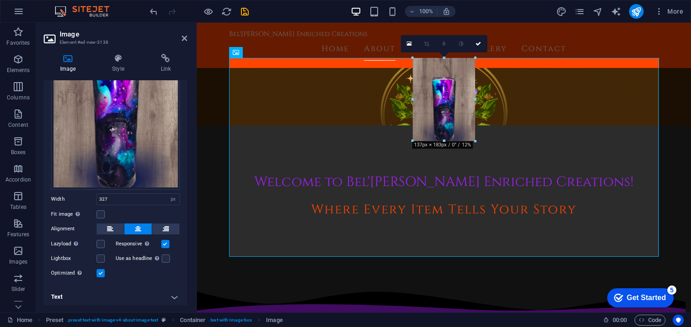
drag, startPoint x: 369, startPoint y: 256, endPoint x: 469, endPoint y: 139, distance: 153.8
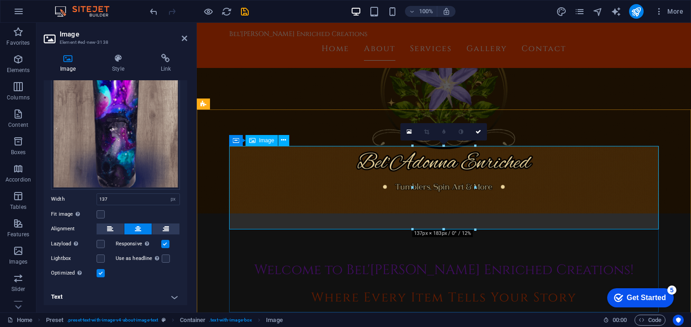
scroll to position [102, 0]
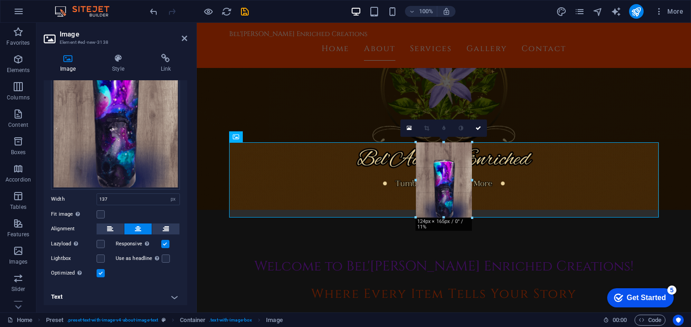
drag, startPoint x: 413, startPoint y: 224, endPoint x: 422, endPoint y: 215, distance: 12.3
type input "124"
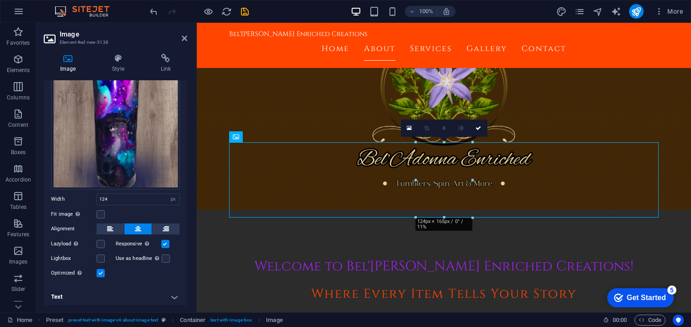
drag, startPoint x: 442, startPoint y: 196, endPoint x: 216, endPoint y: 226, distance: 228.0
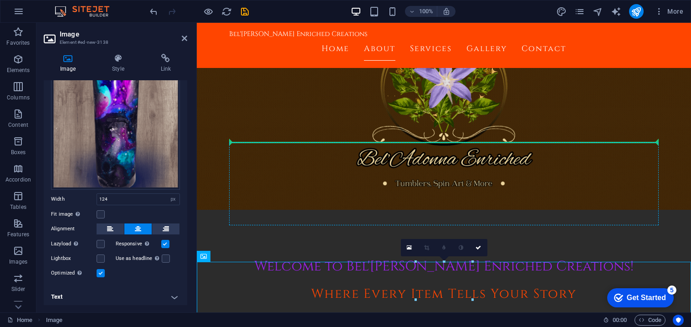
drag, startPoint x: 431, startPoint y: 279, endPoint x: 274, endPoint y: 144, distance: 206.7
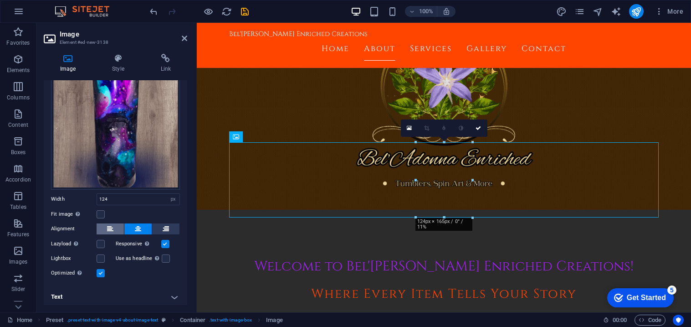
click at [110, 227] on icon at bounding box center [110, 228] width 6 height 11
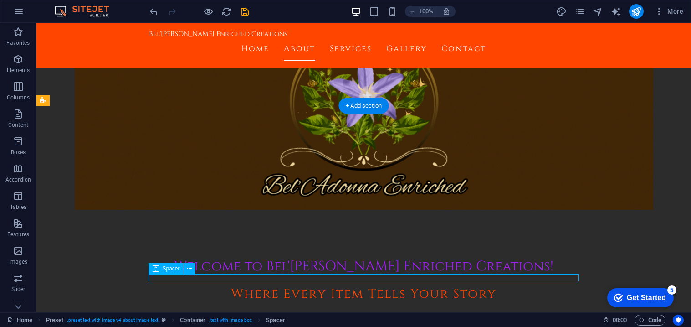
select select "px"
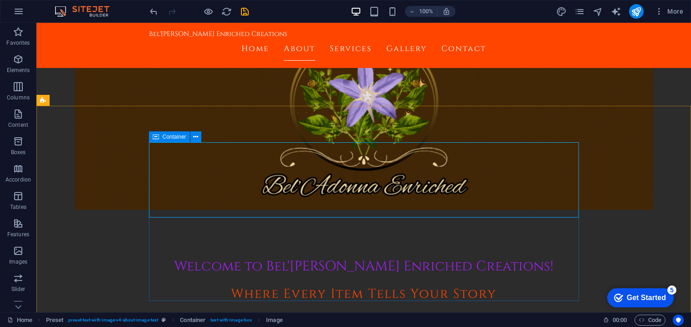
click at [153, 135] on icon at bounding box center [156, 136] width 6 height 11
click at [194, 138] on icon at bounding box center [195, 137] width 5 height 10
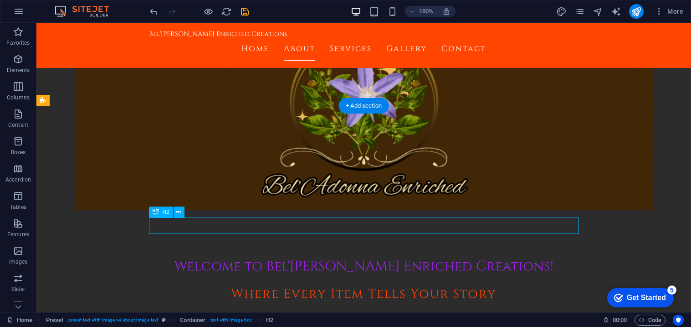
drag, startPoint x: 167, startPoint y: 226, endPoint x: 215, endPoint y: 225, distance: 47.8
click at [183, 212] on button at bounding box center [179, 211] width 11 height 11
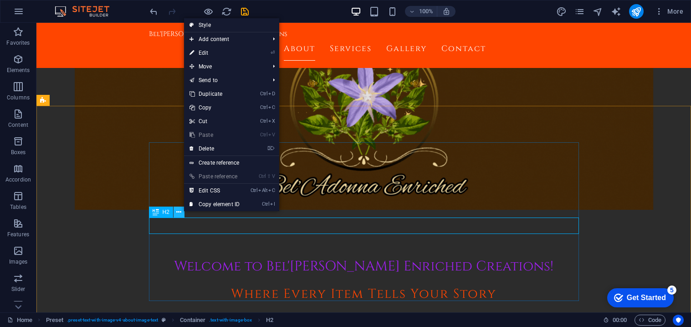
click at [183, 212] on button at bounding box center [179, 211] width 11 height 11
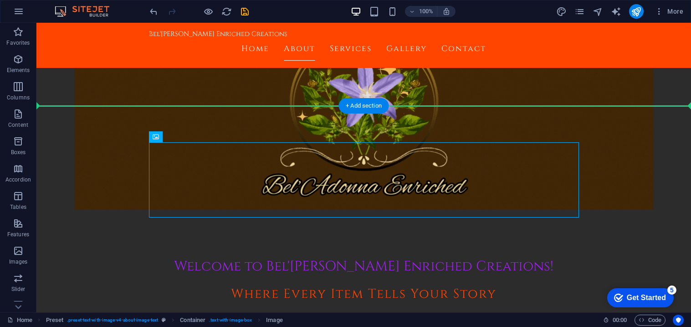
drag, startPoint x: 220, startPoint y: 161, endPoint x: 95, endPoint y: 163, distance: 124.4
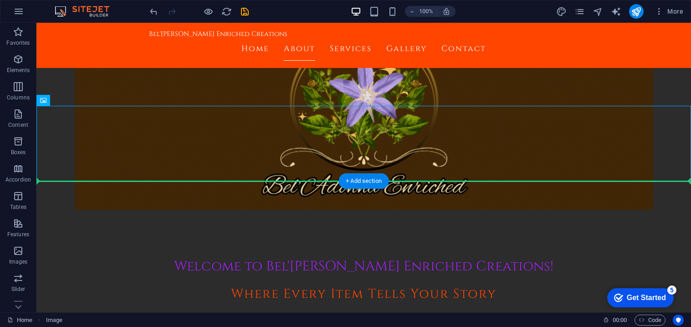
drag, startPoint x: 94, startPoint y: 121, endPoint x: 58, endPoint y: 212, distance: 97.5
drag, startPoint x: 97, startPoint y: 119, endPoint x: 50, endPoint y: 244, distance: 132.9
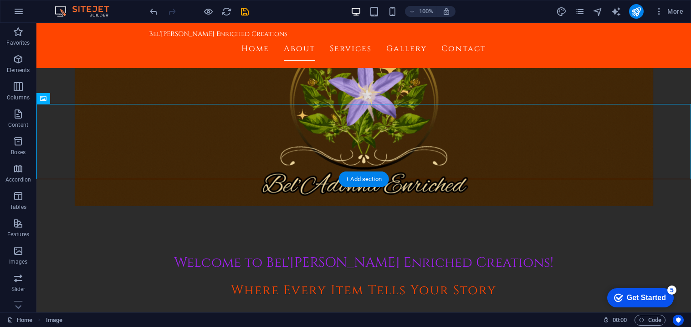
drag, startPoint x: 92, startPoint y: 120, endPoint x: 52, endPoint y: 272, distance: 157.2
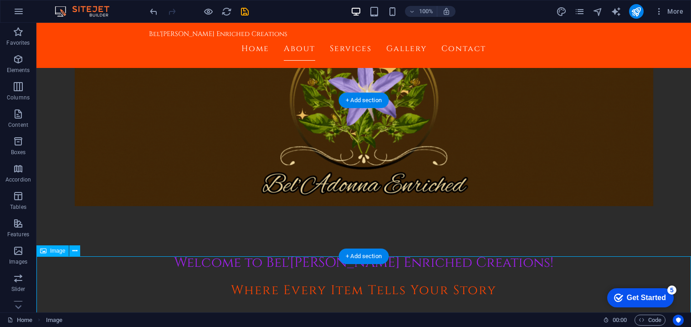
scroll to position [108, 0]
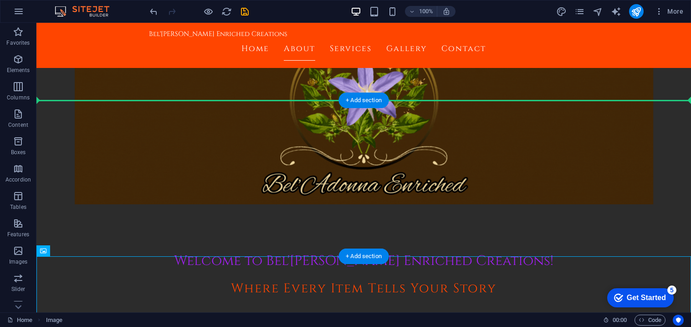
drag, startPoint x: 94, startPoint y: 271, endPoint x: 83, endPoint y: 120, distance: 152.0
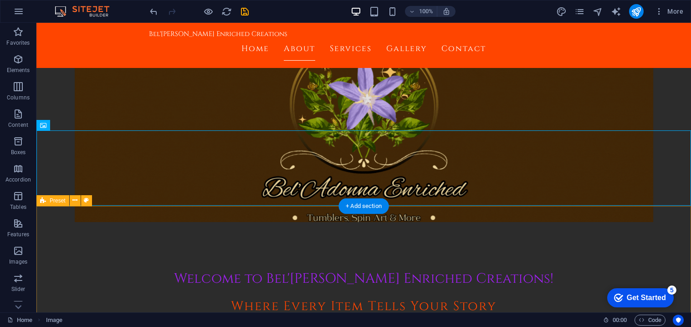
scroll to position [92, 0]
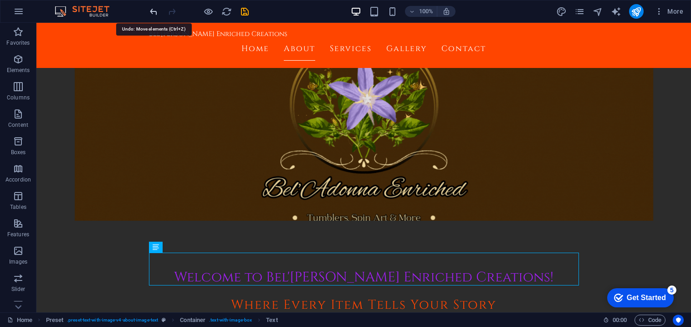
click at [153, 14] on icon "undo" at bounding box center [153, 11] width 10 height 10
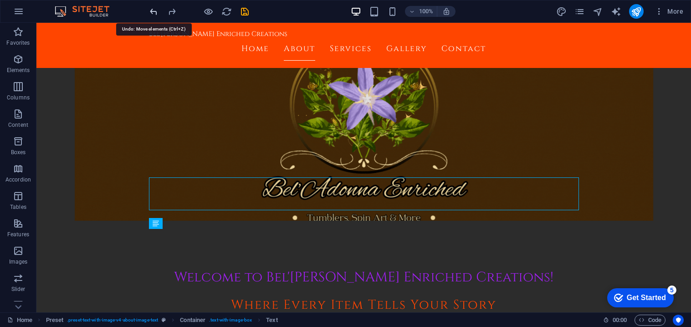
click at [153, 12] on icon "undo" at bounding box center [153, 11] width 10 height 10
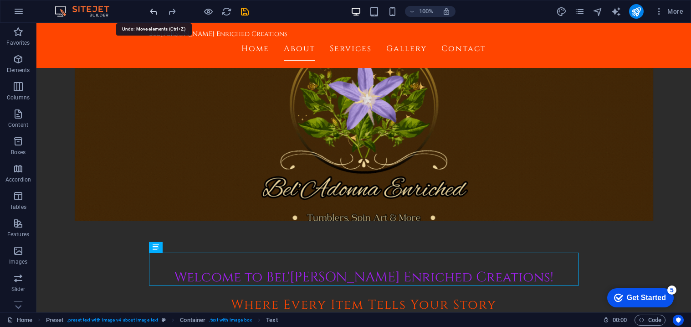
click at [153, 12] on icon "undo" at bounding box center [153, 11] width 10 height 10
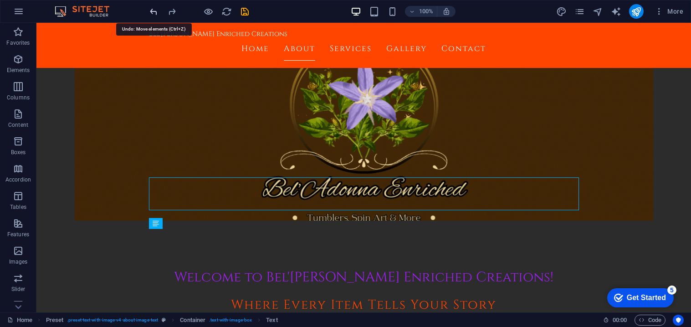
click at [153, 12] on icon "undo" at bounding box center [153, 11] width 10 height 10
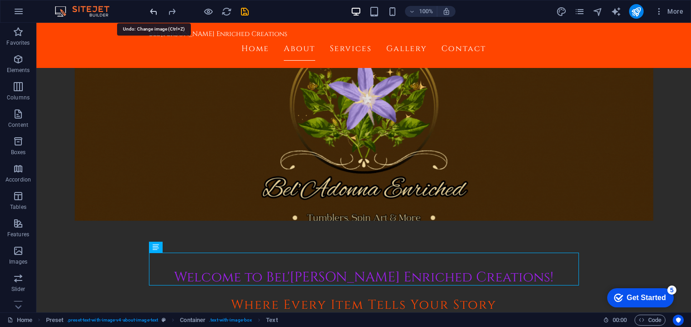
click at [153, 12] on icon "undo" at bounding box center [153, 11] width 10 height 10
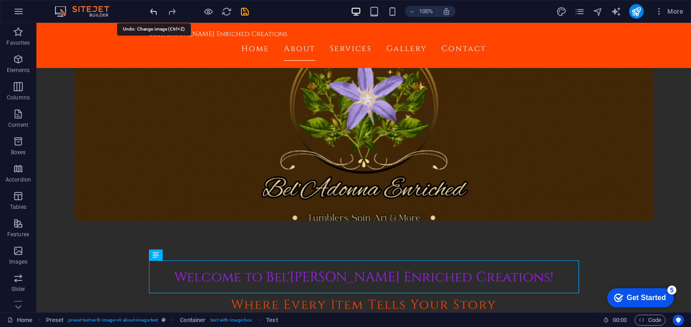
click at [153, 12] on icon "undo" at bounding box center [153, 11] width 10 height 10
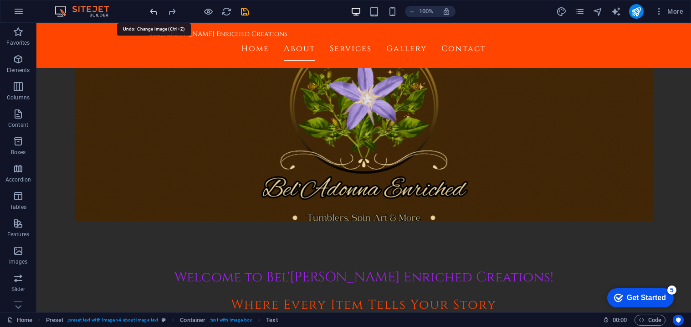
click at [153, 12] on icon "undo" at bounding box center [153, 11] width 10 height 10
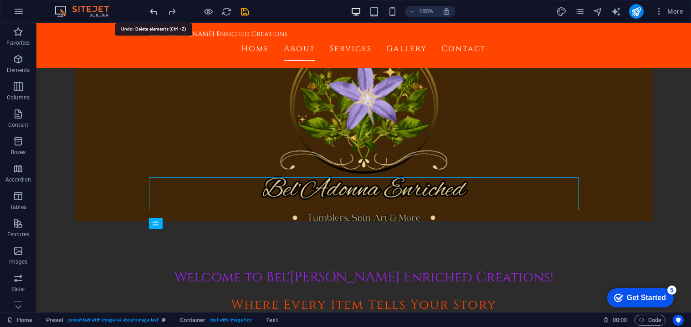
click at [153, 12] on icon "undo" at bounding box center [153, 11] width 10 height 10
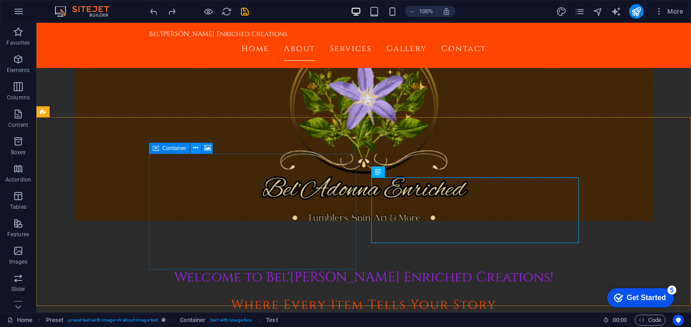
click at [198, 147] on button at bounding box center [195, 148] width 11 height 11
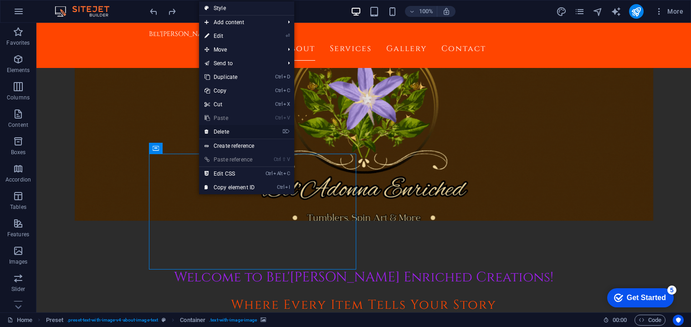
click at [209, 130] on link "⌦ Delete" at bounding box center [229, 132] width 61 height 14
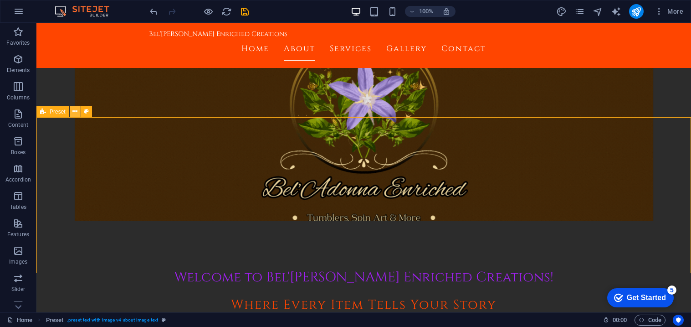
click at [78, 111] on button at bounding box center [75, 111] width 11 height 11
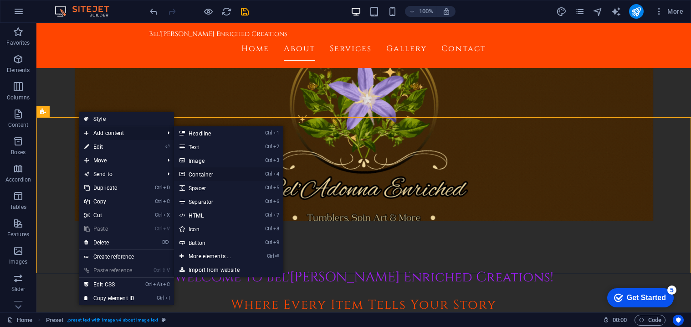
click at [209, 169] on link "Ctrl 4 Container" at bounding box center [211, 174] width 75 height 14
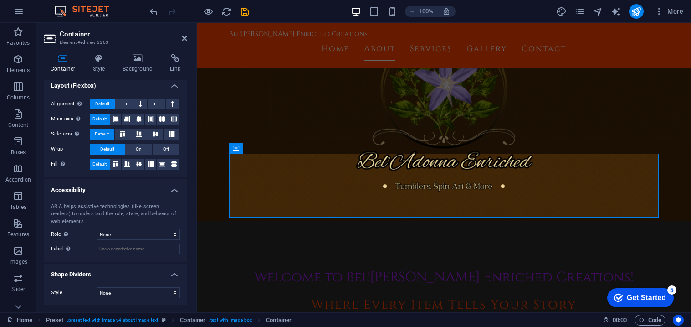
scroll to position [0, 0]
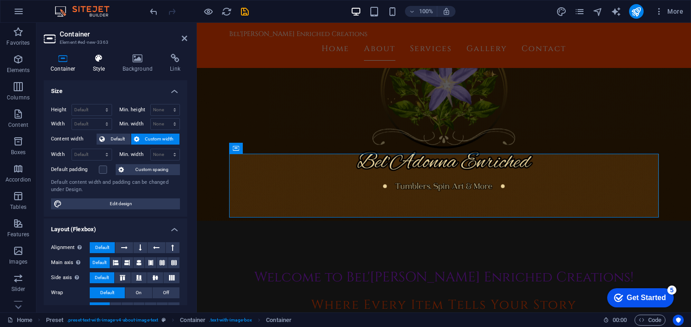
click at [99, 68] on h4 "Style" at bounding box center [101, 63] width 30 height 19
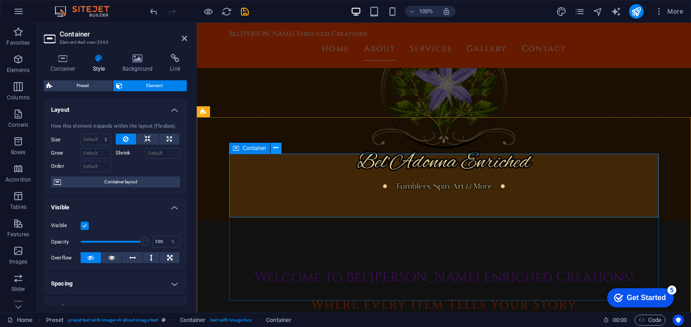
click at [278, 145] on icon at bounding box center [275, 148] width 5 height 10
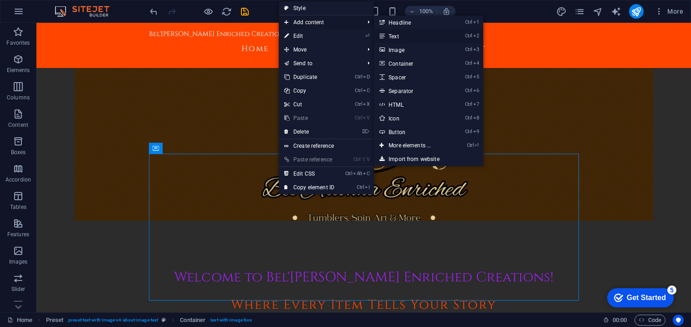
click at [400, 35] on link "Ctrl 2 Text" at bounding box center [411, 36] width 75 height 14
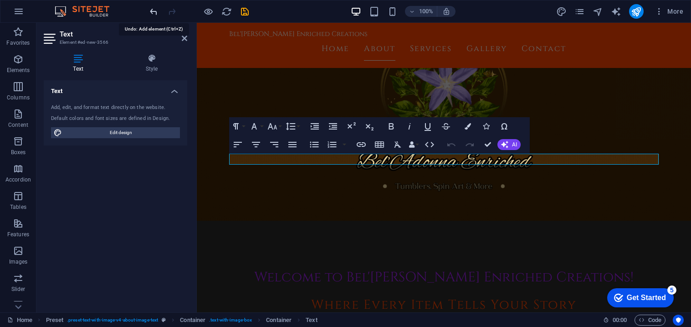
click at [151, 10] on icon "undo" at bounding box center [153, 11] width 10 height 10
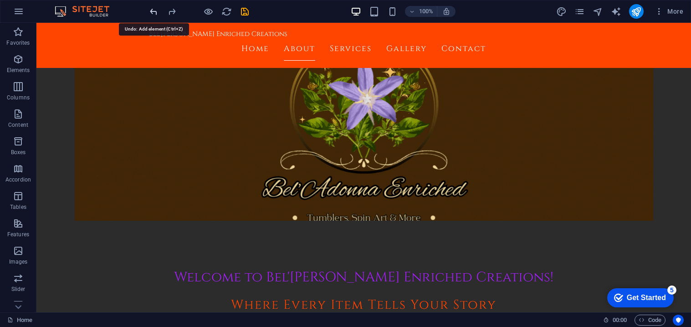
click at [151, 10] on icon "undo" at bounding box center [153, 11] width 10 height 10
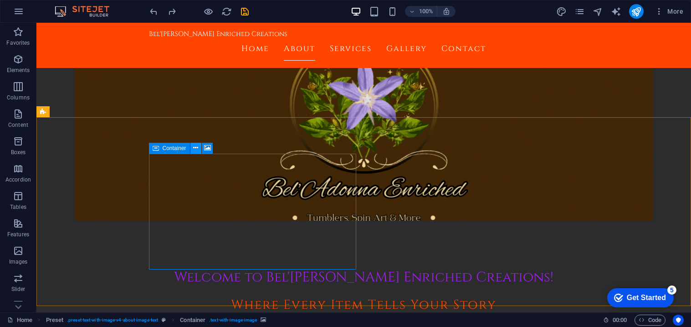
click at [199, 149] on button at bounding box center [195, 148] width 11 height 11
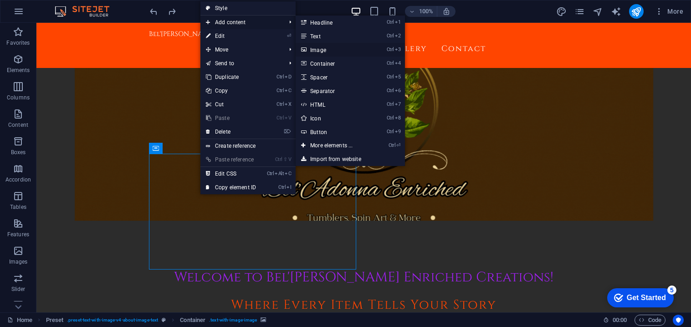
click at [317, 49] on link "Ctrl 3 Image" at bounding box center [333, 50] width 75 height 14
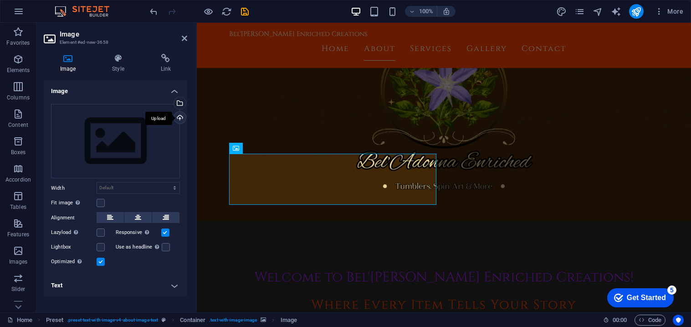
click at [181, 120] on div "Upload" at bounding box center [179, 119] width 14 height 14
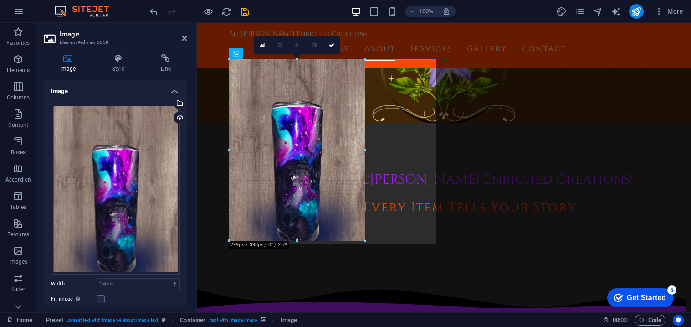
scroll to position [182, 0]
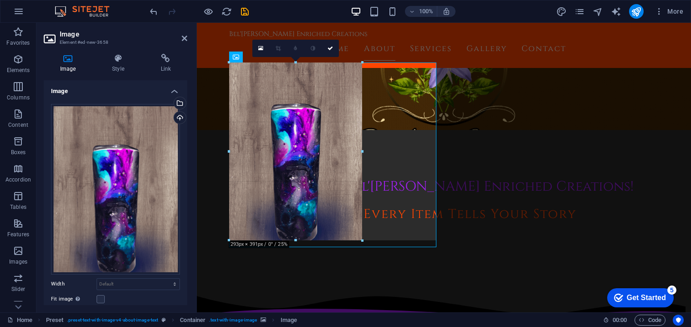
drag, startPoint x: 437, startPoint y: 239, endPoint x: 274, endPoint y: 140, distance: 191.3
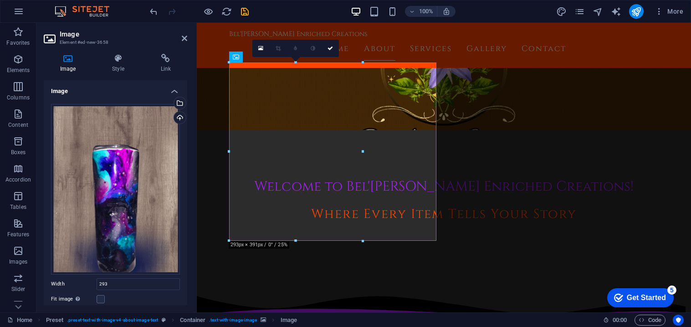
type input "293"
select select "px"
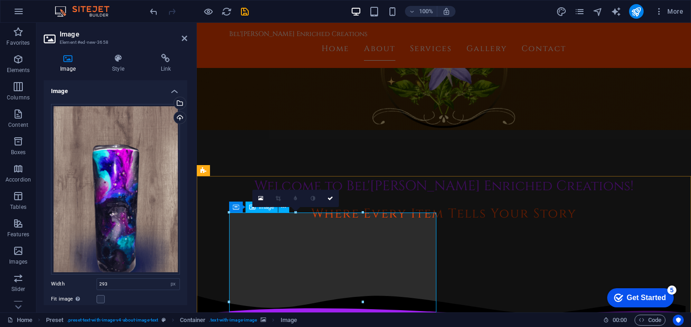
scroll to position [173, 0]
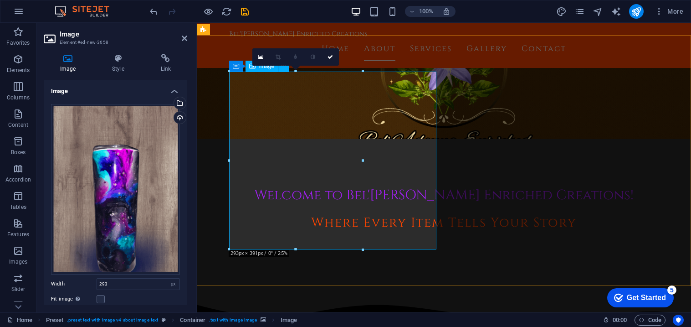
click at [155, 11] on icon "undo" at bounding box center [153, 11] width 10 height 10
select select "DISABLED_OPTION_VALUE"
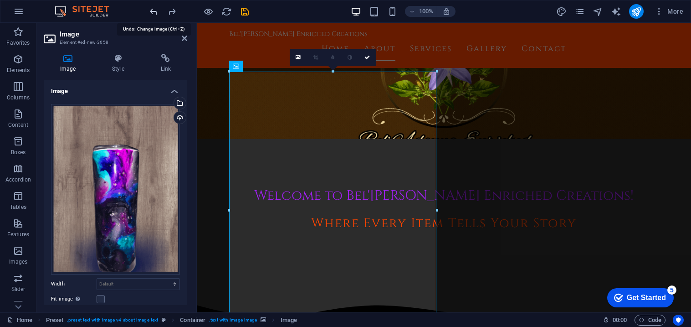
click at [155, 11] on icon "undo" at bounding box center [153, 11] width 10 height 10
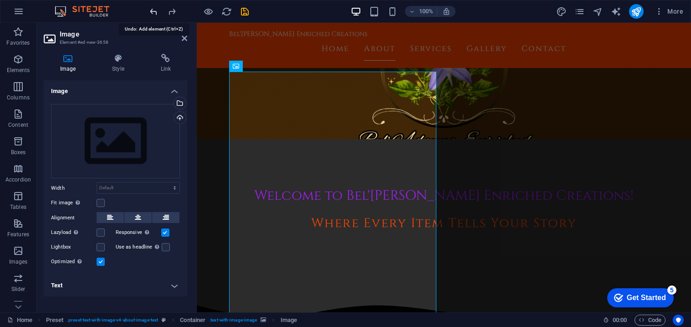
click at [155, 11] on icon "undo" at bounding box center [153, 11] width 10 height 10
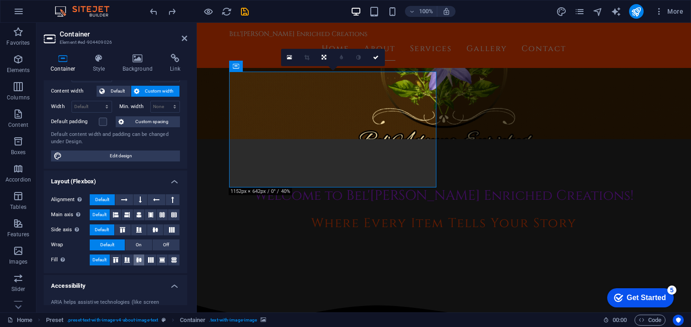
scroll to position [143, 0]
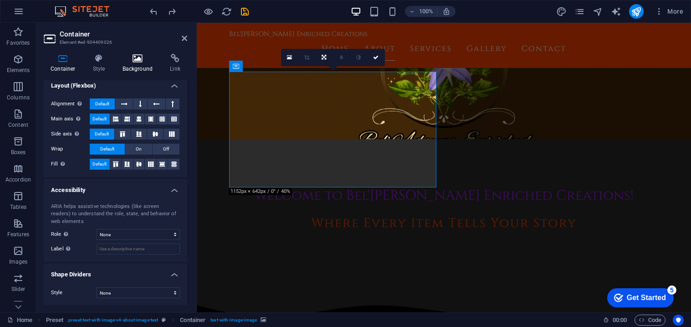
click at [139, 66] on h4 "Background" at bounding box center [140, 63] width 48 height 19
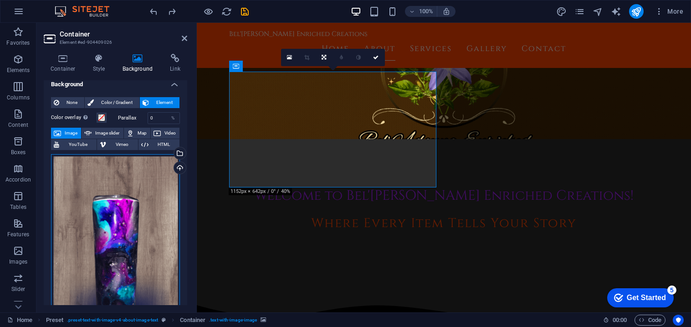
scroll to position [47, 0]
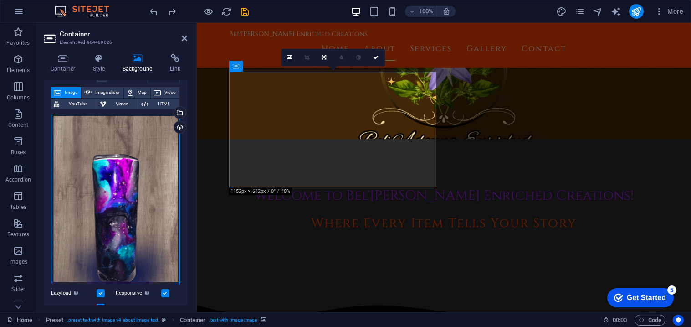
click at [133, 178] on div "Drag files here, click to choose files or select files from Files or our free s…" at bounding box center [115, 198] width 129 height 170
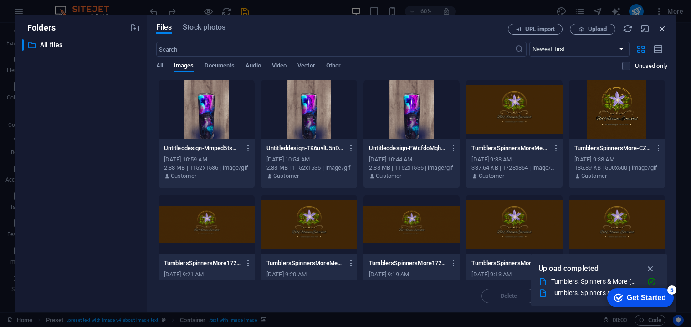
click at [663, 32] on icon "button" at bounding box center [662, 29] width 10 height 10
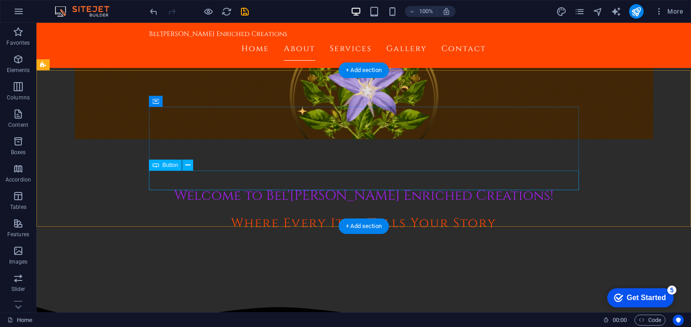
scroll to position [116, 0]
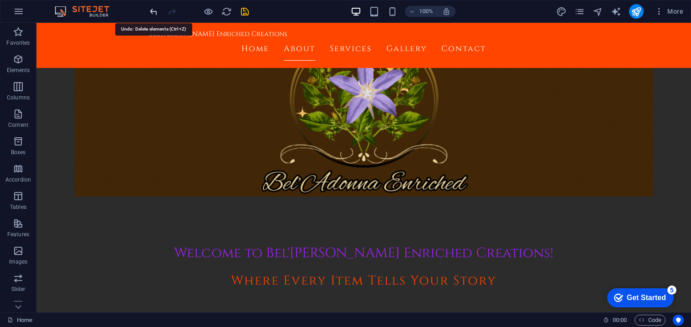
click at [151, 6] on icon "undo" at bounding box center [153, 11] width 10 height 10
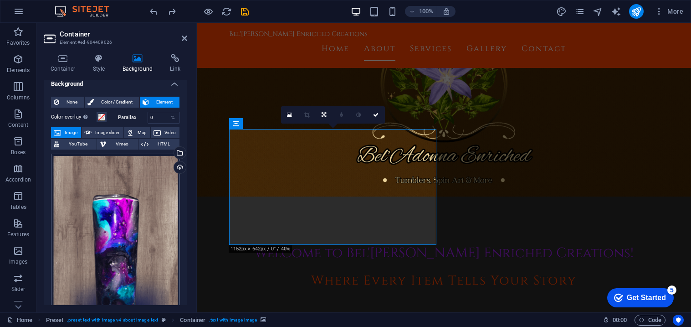
scroll to position [9, 0]
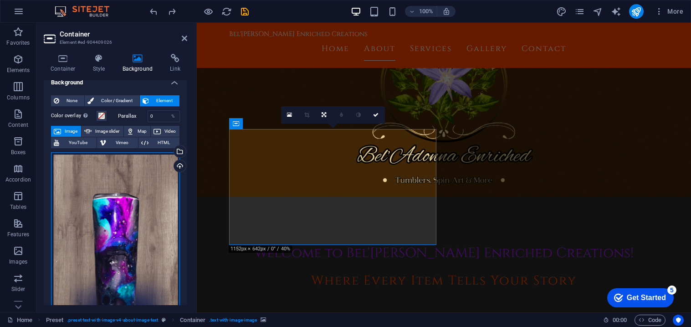
click at [66, 100] on div "None Color / Gradient Element Stretch background to full-width Color overlay Pl…" at bounding box center [115, 304] width 143 height 432
click at [66, 100] on span "None" at bounding box center [72, 100] width 20 height 11
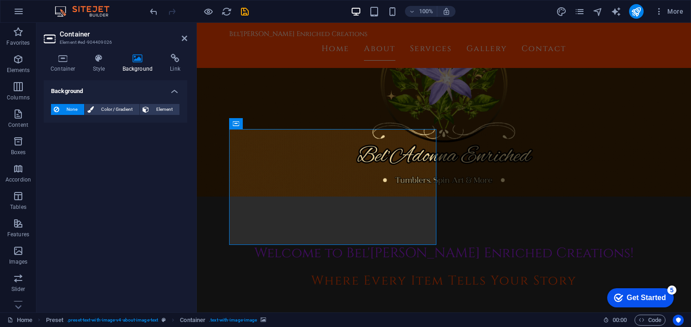
scroll to position [0, 0]
click at [186, 36] on icon at bounding box center [184, 38] width 5 height 7
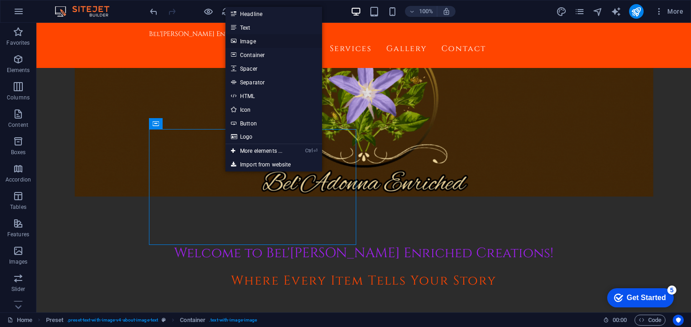
click at [261, 41] on link "Image" at bounding box center [273, 41] width 97 height 14
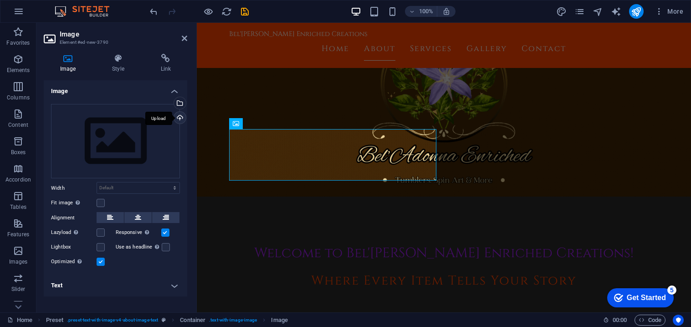
click at [184, 117] on div "Upload" at bounding box center [179, 119] width 14 height 14
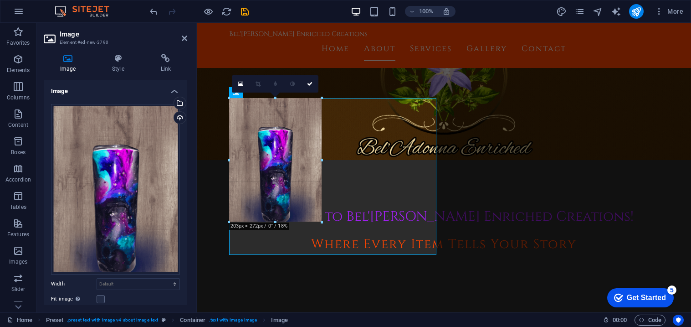
scroll to position [147, 0]
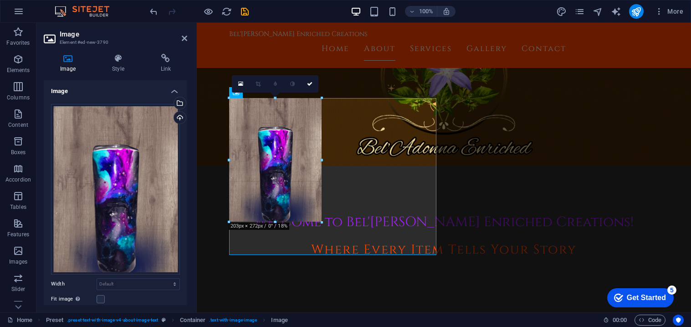
drag, startPoint x: 438, startPoint y: 223, endPoint x: 15, endPoint y: 153, distance: 427.9
type input "203"
select select "px"
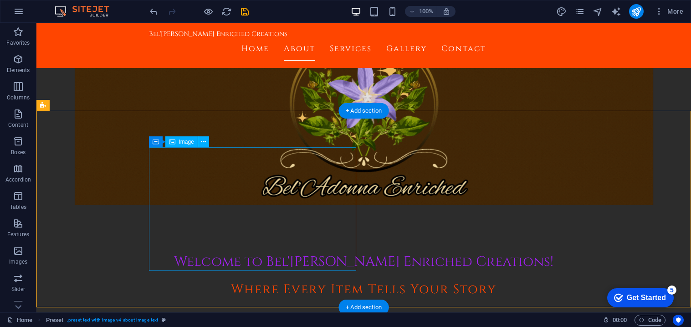
scroll to position [86, 0]
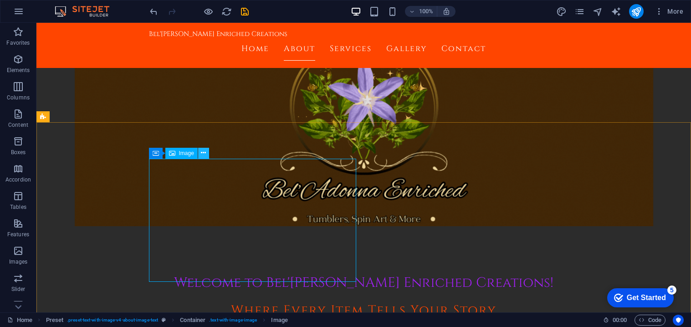
click at [205, 152] on icon at bounding box center [203, 153] width 5 height 10
click at [182, 153] on span "Image" at bounding box center [186, 152] width 15 height 5
select select "px"
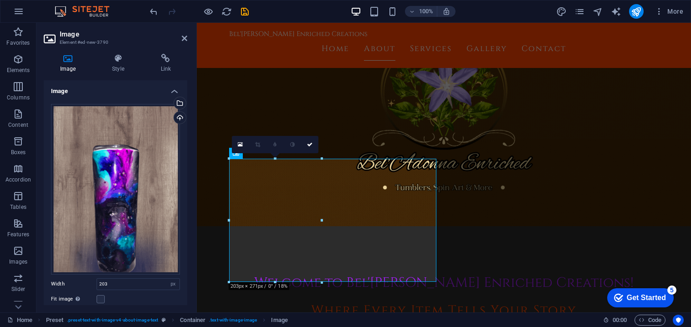
scroll to position [85, 0]
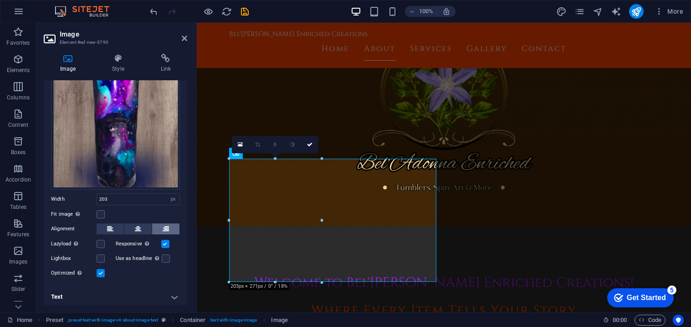
click at [163, 227] on icon at bounding box center [166, 228] width 6 height 11
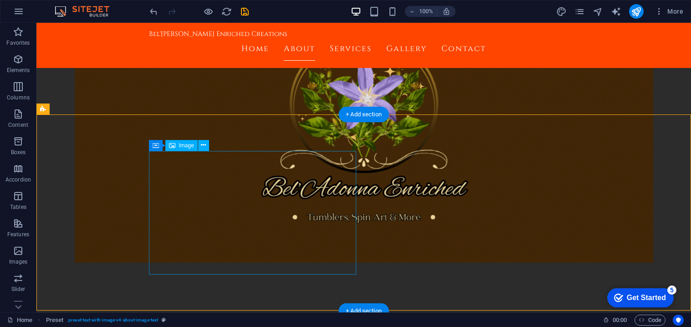
scroll to position [104, 0]
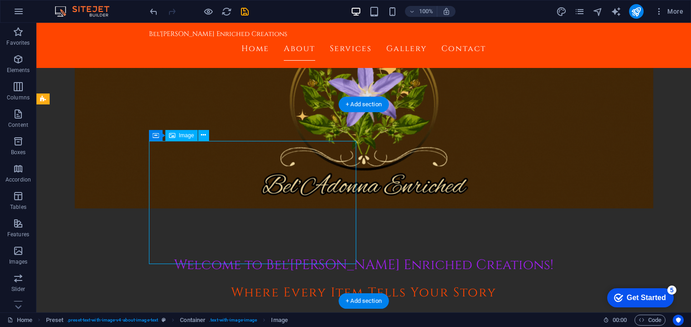
select select "px"
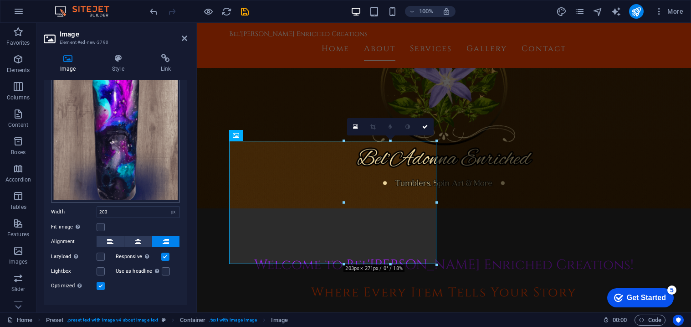
scroll to position [85, 0]
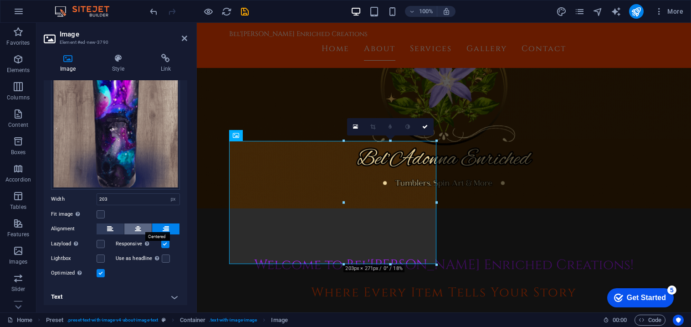
click at [135, 223] on icon at bounding box center [138, 228] width 6 height 11
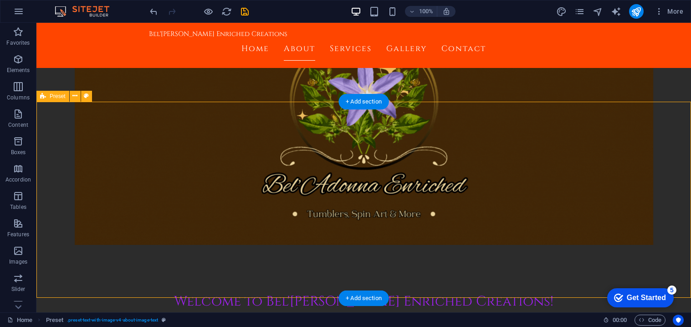
scroll to position [108, 0]
